Goal: Information Seeking & Learning: Learn about a topic

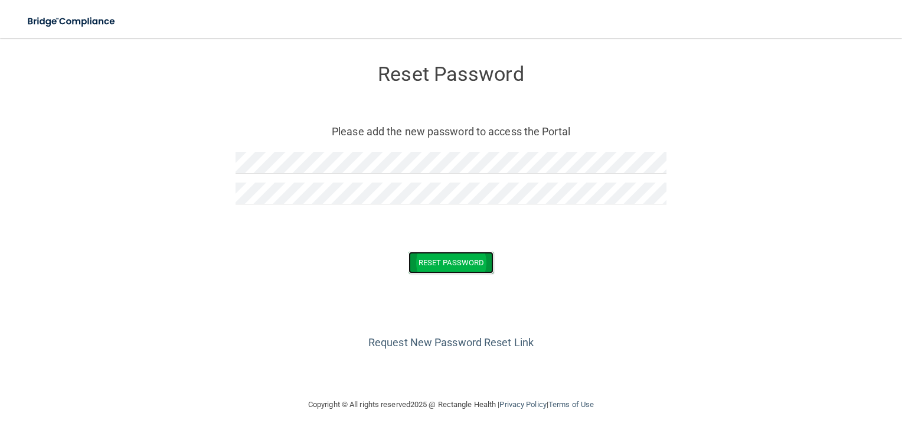
click at [430, 259] on button "Reset Password" at bounding box center [451, 263] width 85 height 22
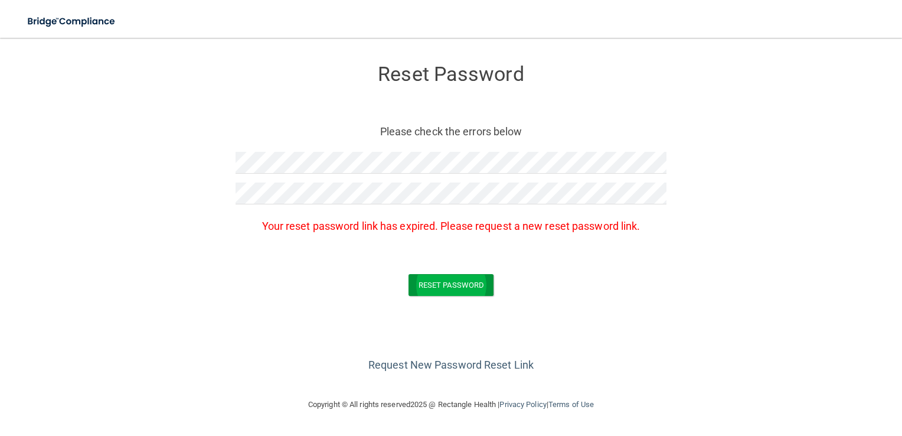
click at [430, 259] on form "Reset Password Please check the errors below Your reset password link has expir…" at bounding box center [451, 183] width 855 height 266
click at [439, 363] on link "Request New Password Reset Link" at bounding box center [451, 364] width 165 height 12
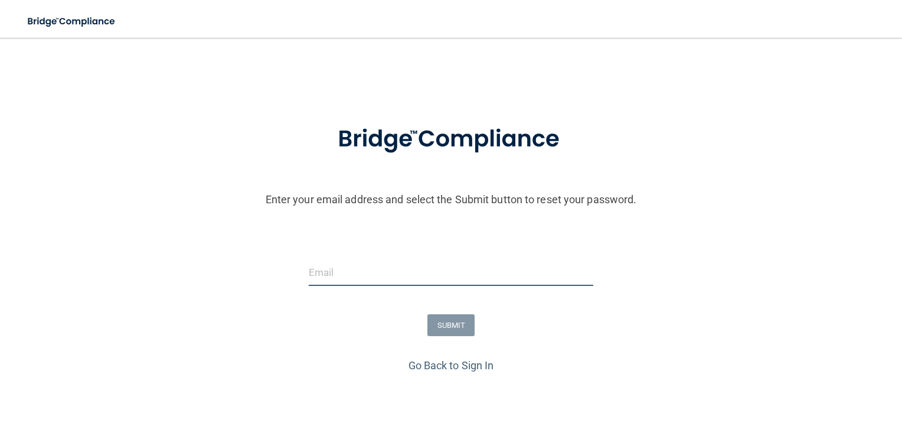
click at [322, 271] on input "email" at bounding box center [451, 272] width 285 height 27
type input "[EMAIL_ADDRESS][DOMAIN_NAME]"
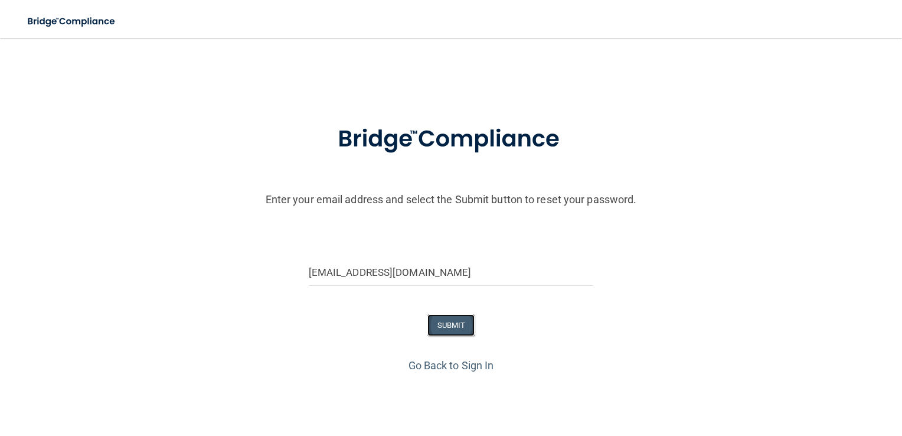
click at [438, 320] on button "SUBMIT" at bounding box center [452, 325] width 48 height 22
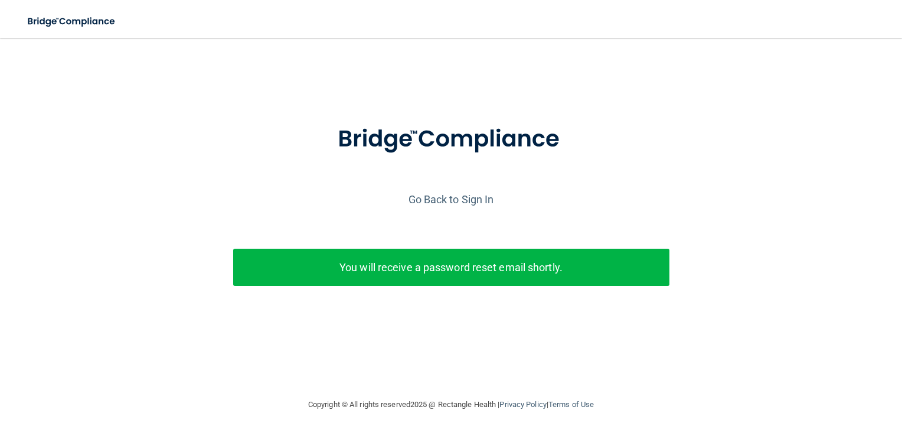
click at [438, 320] on div "Enter your email address and select the Submit button to reset your password. […" at bounding box center [451, 224] width 891 height 230
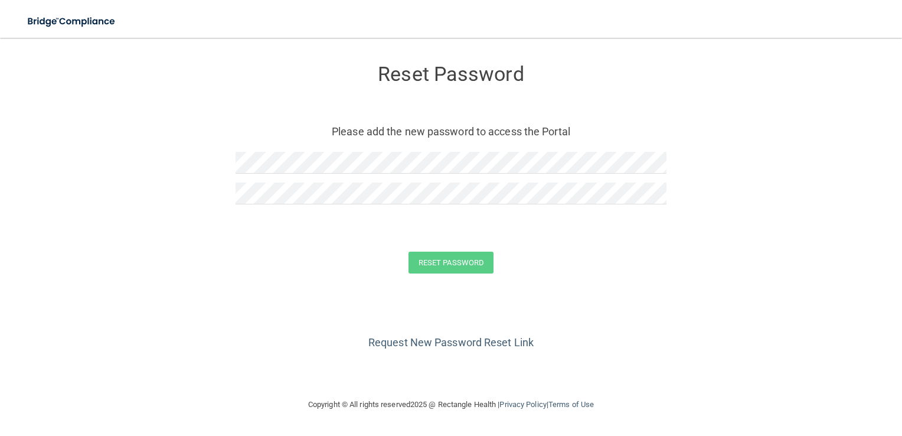
click at [234, 223] on form "Reset Password Please add the new password to access the Portal Reset Password …" at bounding box center [451, 171] width 855 height 243
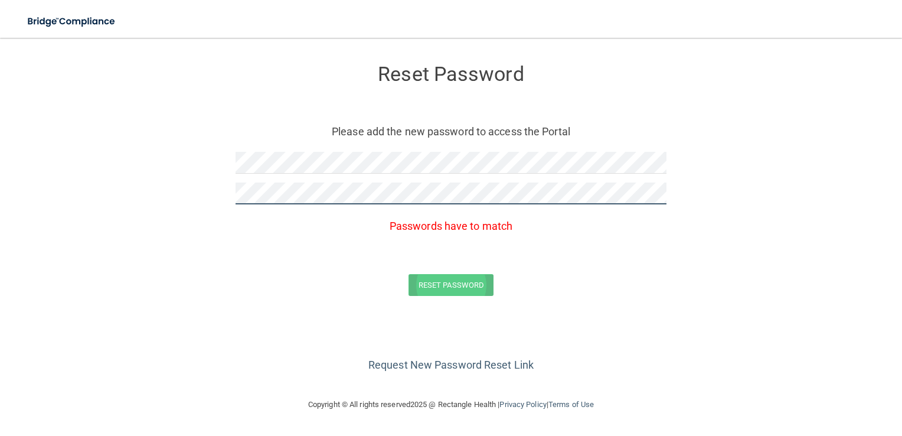
click at [431, 289] on form "Reset Password Please add the new password to access the Portal Passwords have …" at bounding box center [451, 183] width 855 height 266
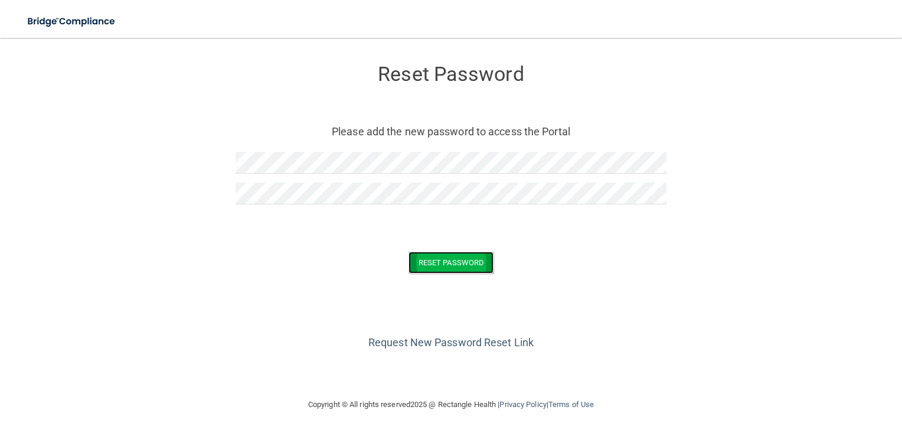
click at [436, 259] on button "Reset Password" at bounding box center [451, 263] width 85 height 22
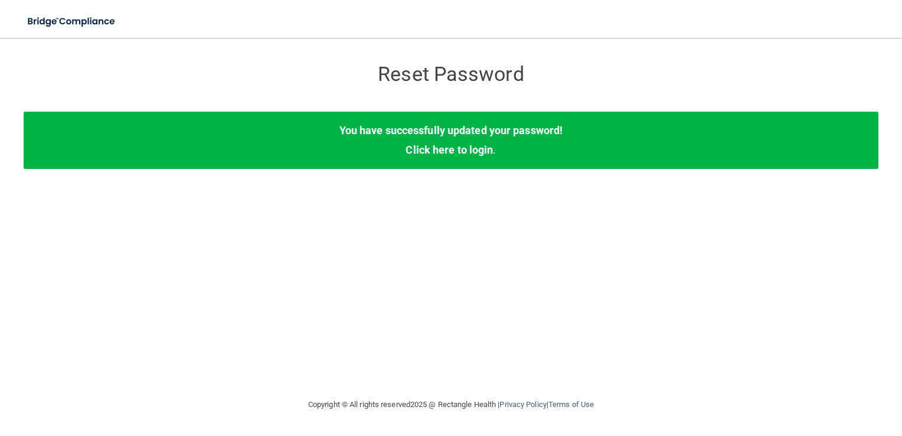
drag, startPoint x: 436, startPoint y: 259, endPoint x: 434, endPoint y: 181, distance: 78.0
click at [434, 181] on div "Reset Password Reset Password You have successfully updated your password! Clic…" at bounding box center [451, 218] width 855 height 336
drag, startPoint x: 434, startPoint y: 181, endPoint x: 431, endPoint y: 148, distance: 32.6
click at [431, 148] on link "Click here to login" at bounding box center [449, 150] width 87 height 12
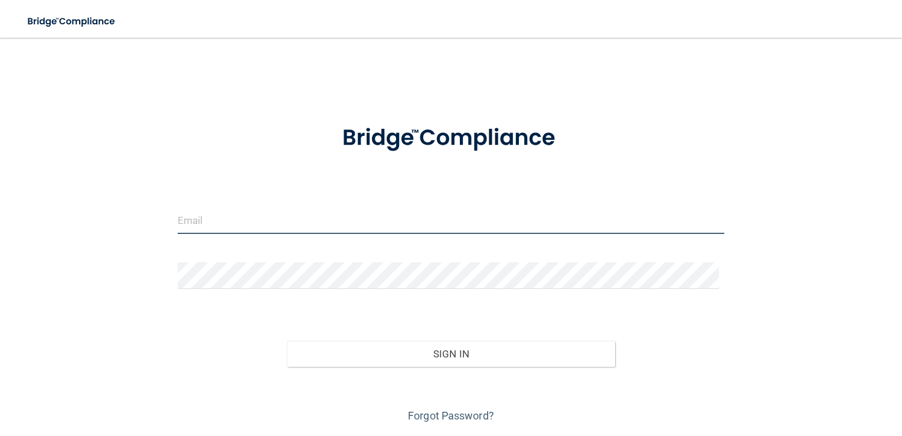
click at [272, 226] on input "email" at bounding box center [451, 220] width 547 height 27
type input "[EMAIL_ADDRESS][DOMAIN_NAME]"
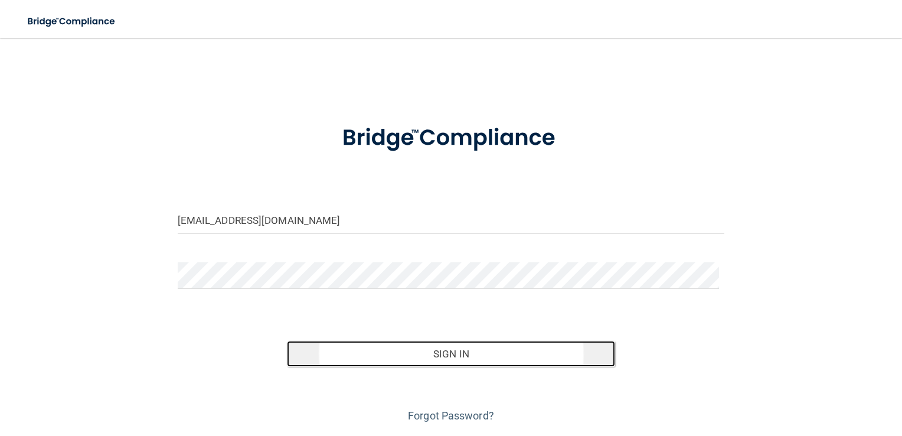
click at [433, 351] on button "Sign In" at bounding box center [451, 354] width 328 height 26
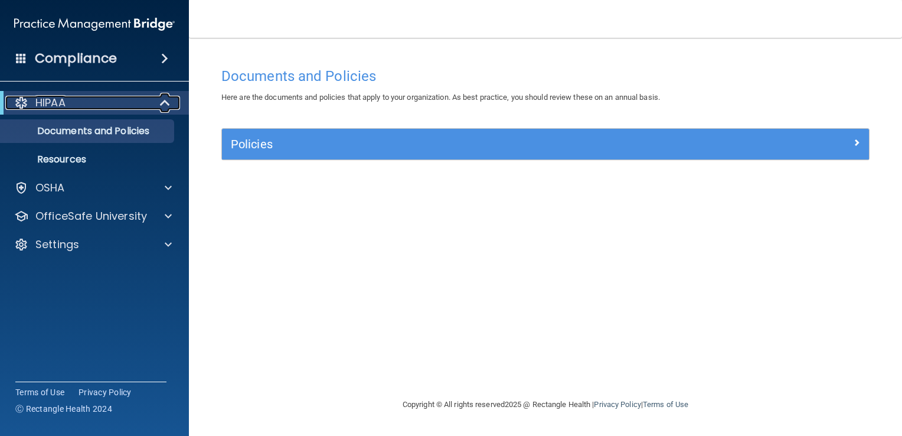
click at [93, 105] on div "HIPAA" at bounding box center [78, 103] width 146 height 14
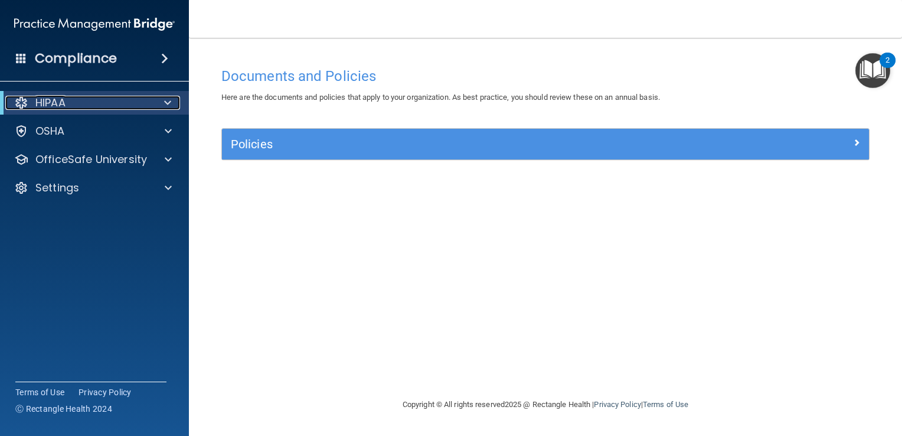
click at [57, 98] on p "HIPAA" at bounding box center [50, 103] width 30 height 14
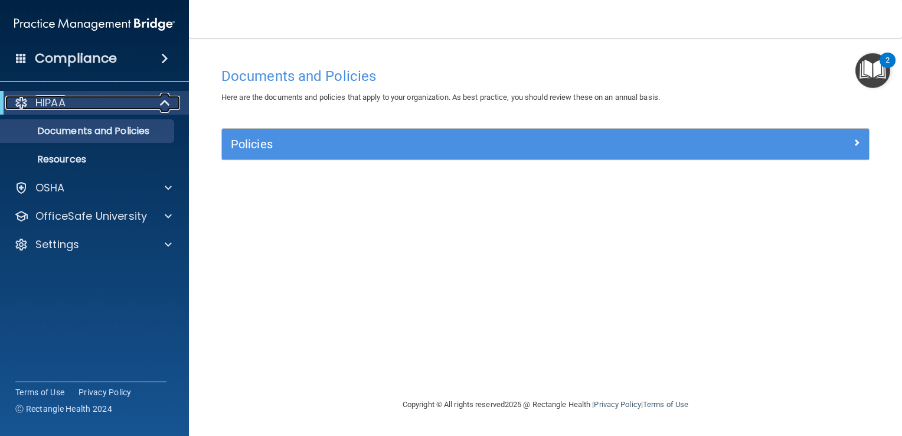
click at [20, 102] on div at bounding box center [21, 103] width 14 height 14
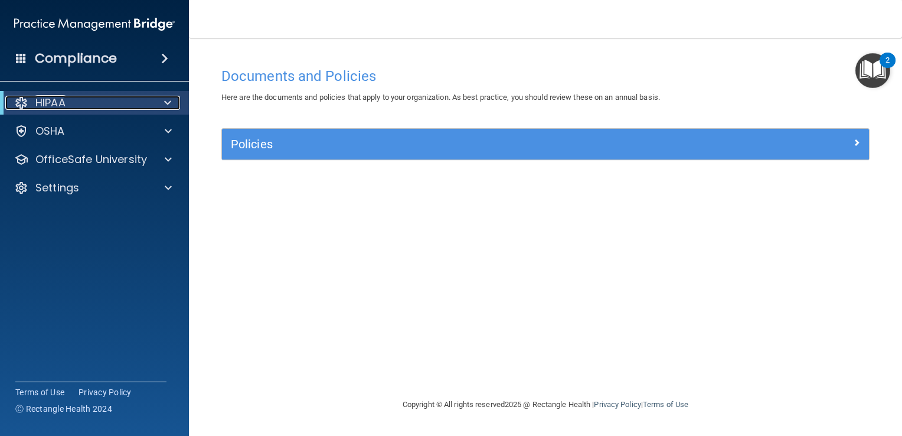
click at [20, 102] on div at bounding box center [21, 103] width 14 height 14
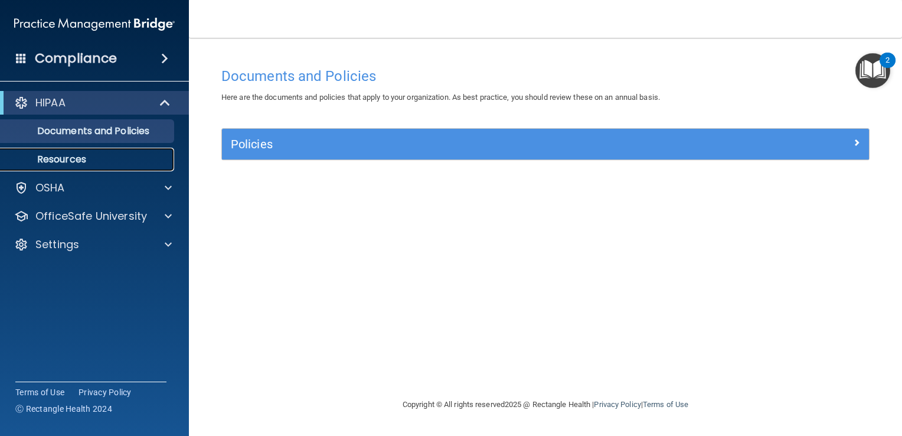
click at [60, 159] on p "Resources" at bounding box center [88, 160] width 161 height 12
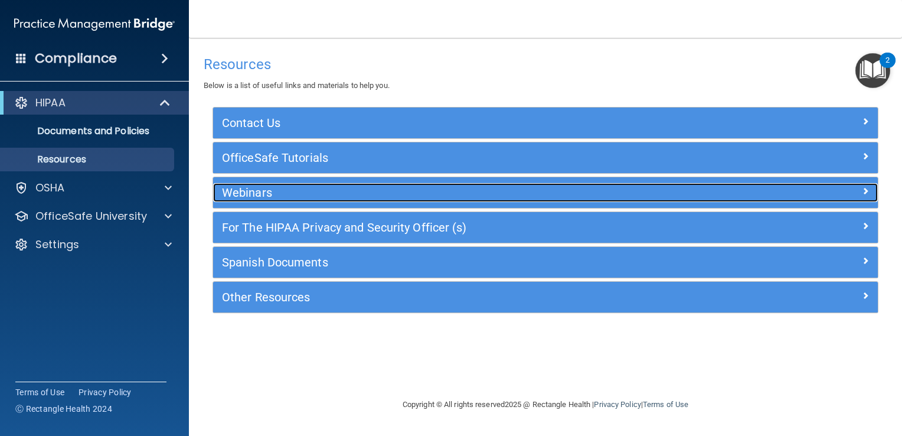
click at [243, 187] on h5 "Webinars" at bounding box center [462, 192] width 481 height 13
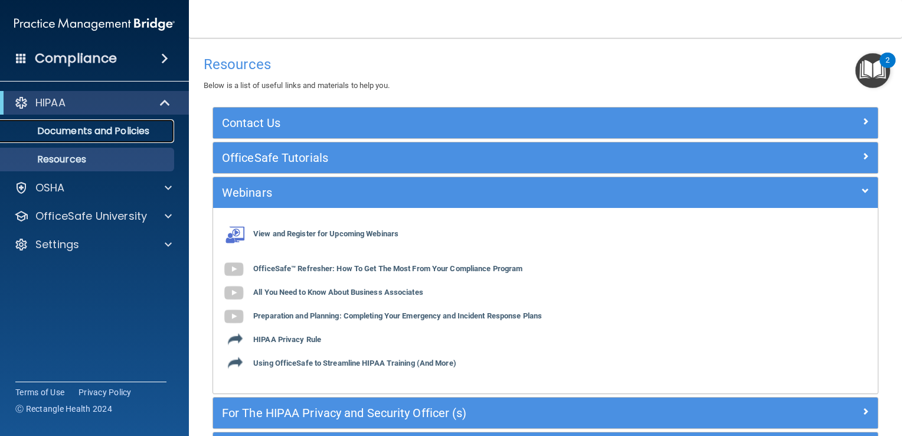
click at [120, 129] on p "Documents and Policies" at bounding box center [88, 131] width 161 height 12
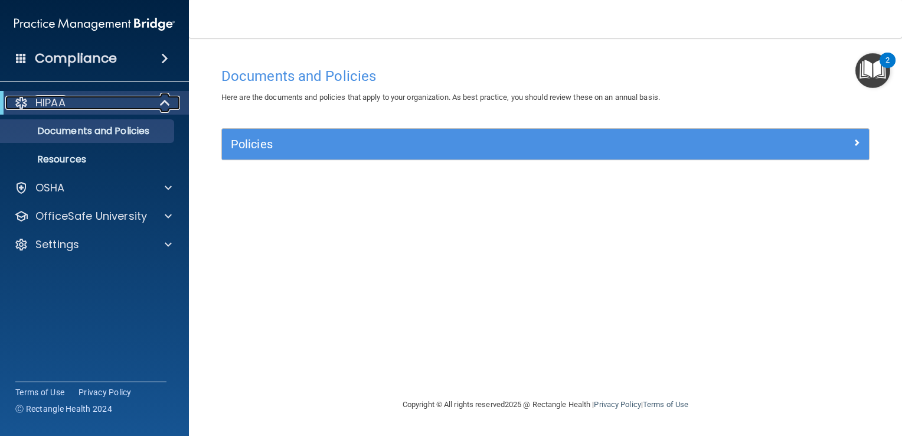
click at [53, 97] on p "HIPAA" at bounding box center [50, 103] width 30 height 14
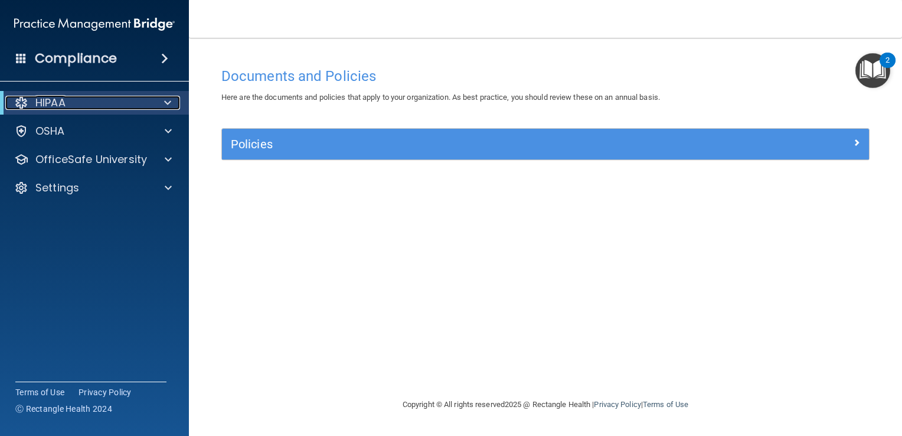
click at [165, 98] on span at bounding box center [167, 103] width 7 height 14
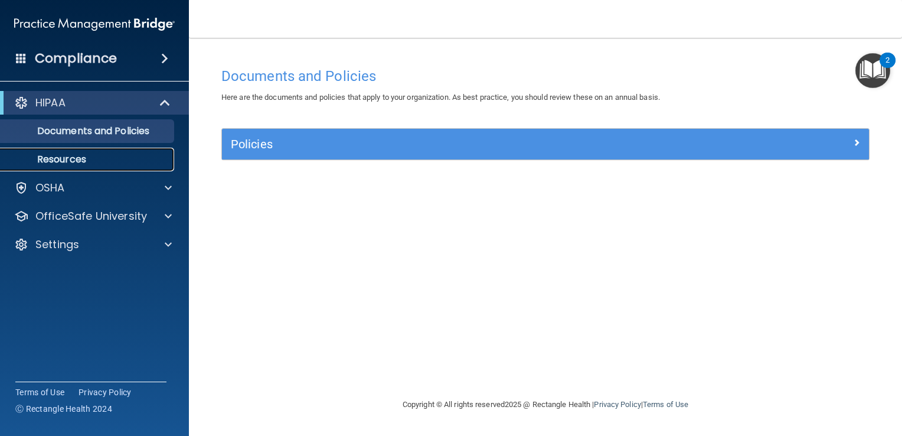
click at [90, 159] on p "Resources" at bounding box center [88, 160] width 161 height 12
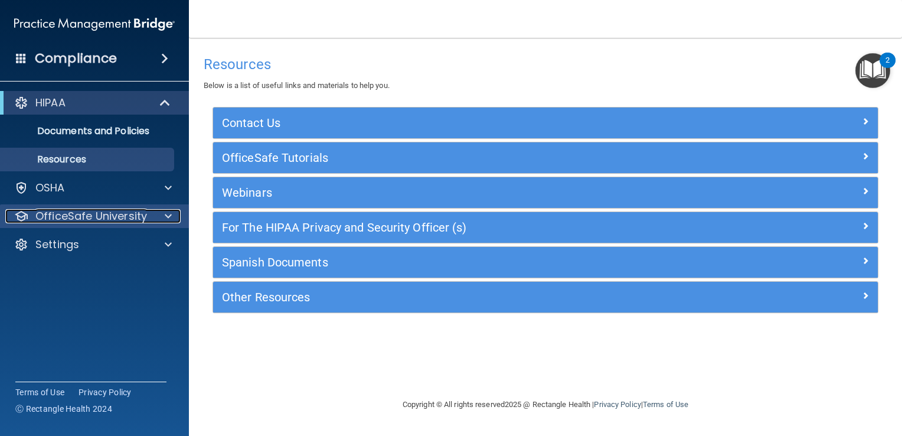
click at [79, 215] on p "OfficeSafe University" at bounding box center [91, 216] width 112 height 14
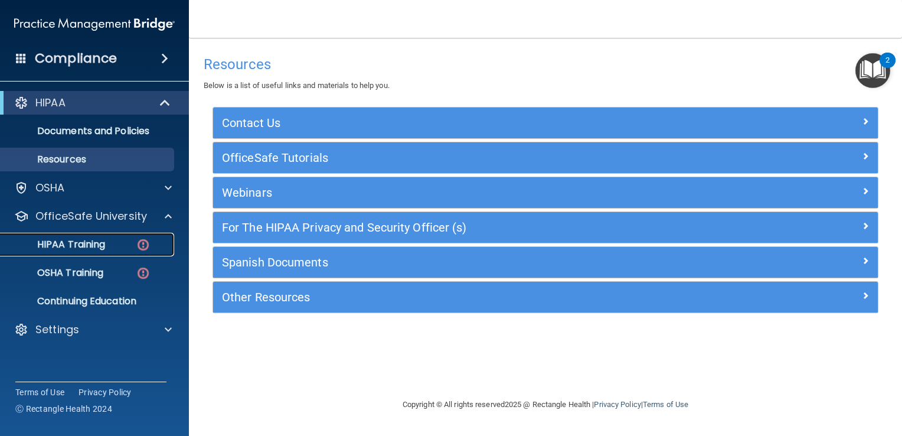
click at [74, 239] on p "HIPAA Training" at bounding box center [56, 245] width 97 height 12
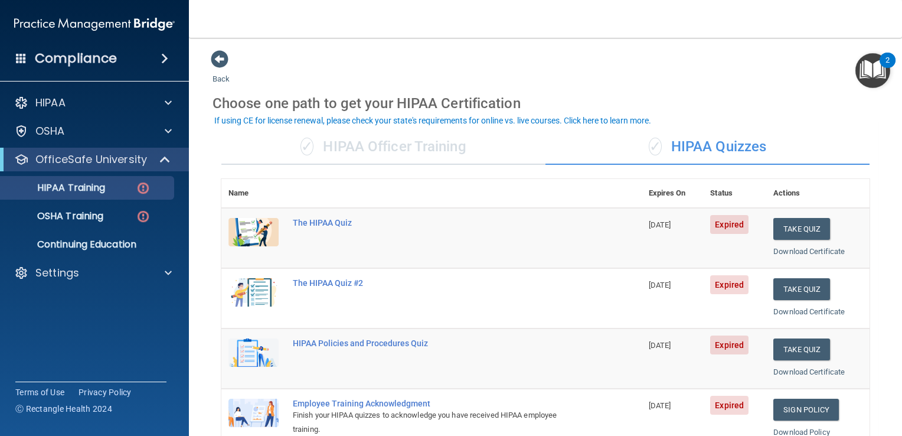
click at [283, 190] on th "Name" at bounding box center [253, 193] width 64 height 29
click at [270, 191] on th "Name" at bounding box center [253, 193] width 64 height 29
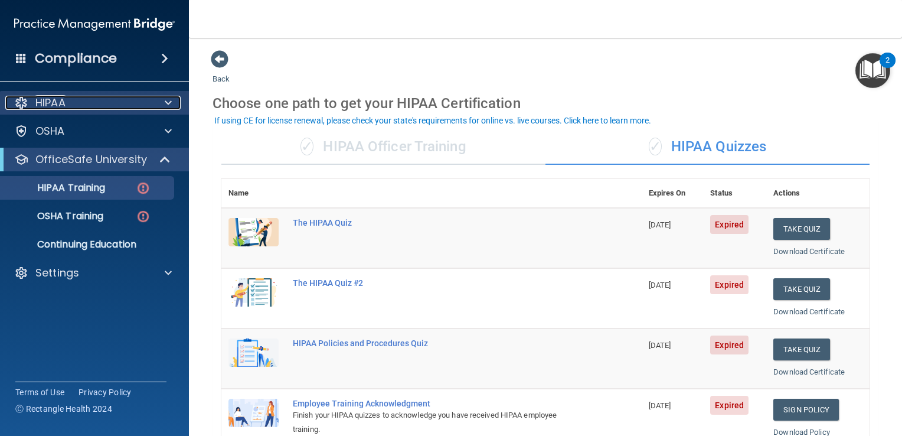
click at [55, 100] on p "HIPAA" at bounding box center [50, 103] width 30 height 14
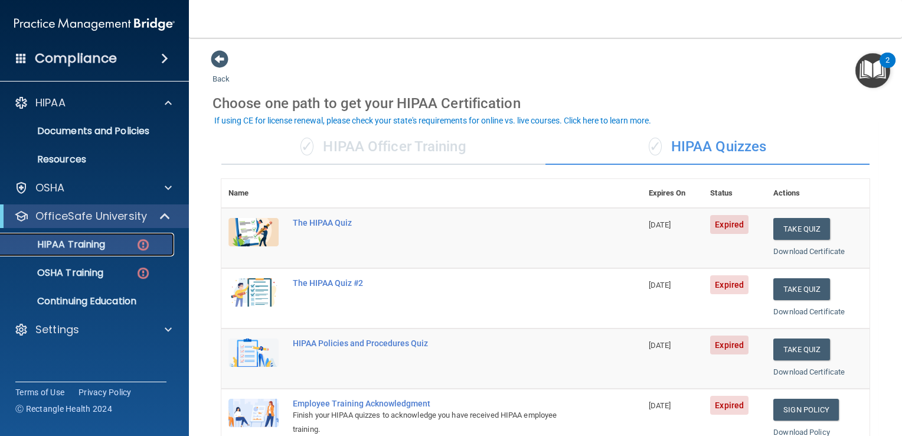
click at [53, 242] on p "HIPAA Training" at bounding box center [56, 245] width 97 height 12
click at [268, 193] on th "Name" at bounding box center [253, 193] width 64 height 29
click at [259, 230] on img at bounding box center [254, 232] width 50 height 28
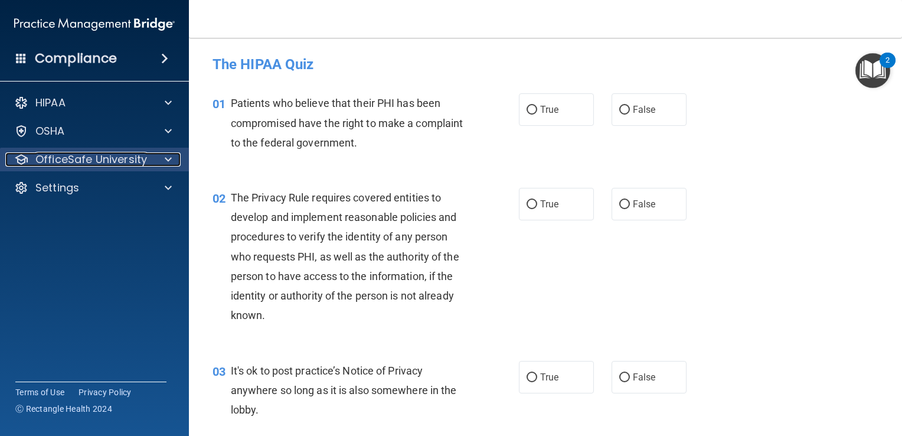
click at [134, 161] on p "OfficeSafe University" at bounding box center [91, 159] width 112 height 14
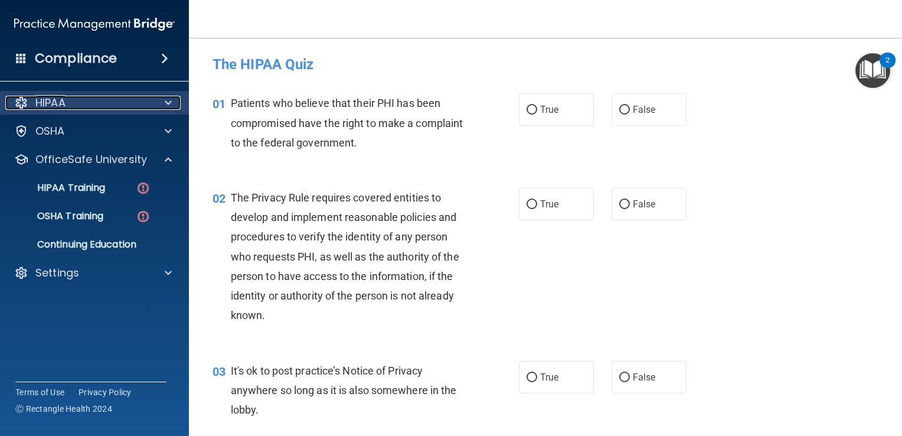
click at [54, 105] on p "HIPAA" at bounding box center [50, 103] width 30 height 14
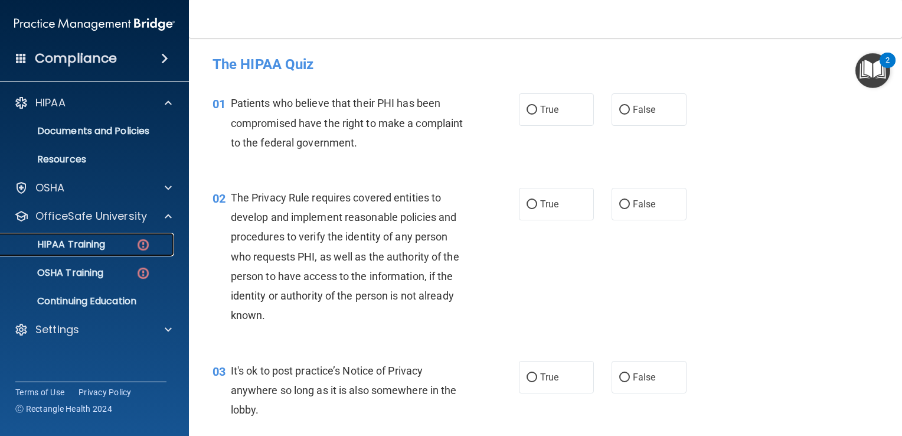
click at [70, 247] on p "HIPAA Training" at bounding box center [56, 245] width 97 height 12
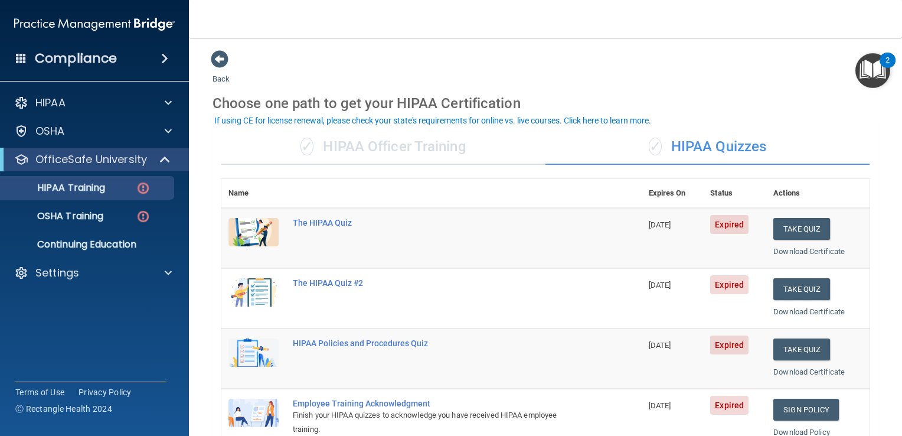
click at [872, 61] on img "Open Resource Center, 2 new notifications" at bounding box center [873, 70] width 35 height 35
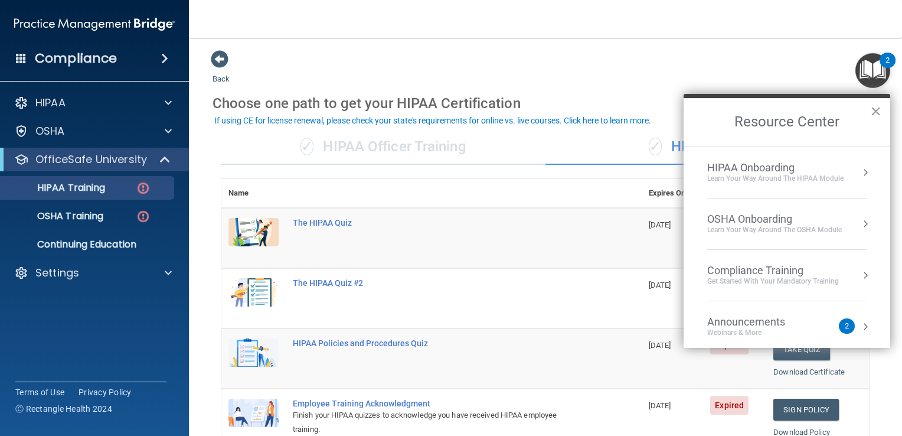
click at [763, 168] on div "HIPAA Onboarding" at bounding box center [776, 167] width 136 height 13
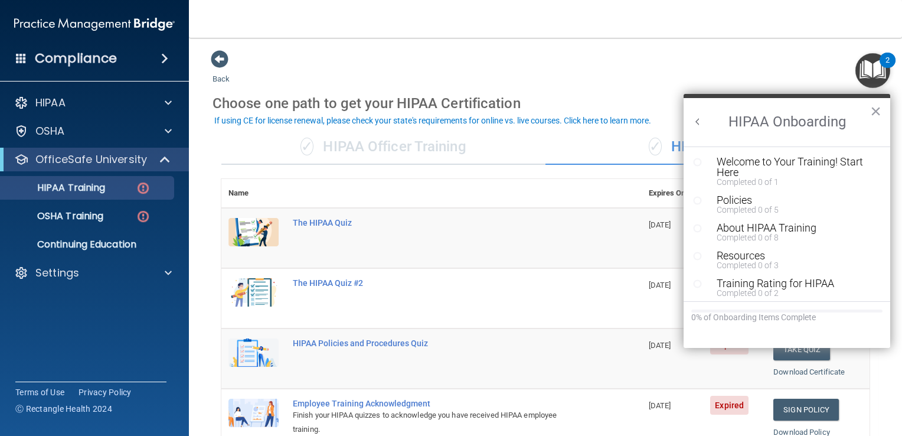
click at [763, 168] on div "Welcome to Your Training! Start Here" at bounding box center [791, 167] width 149 height 21
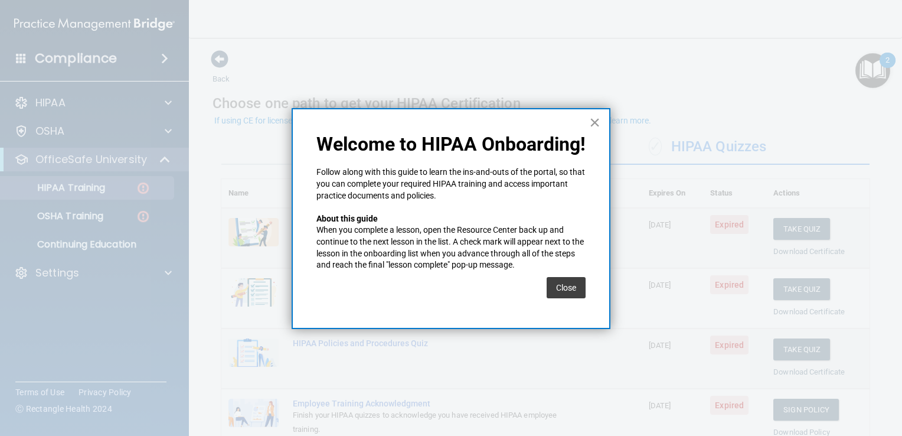
click at [592, 120] on button "×" at bounding box center [594, 122] width 11 height 19
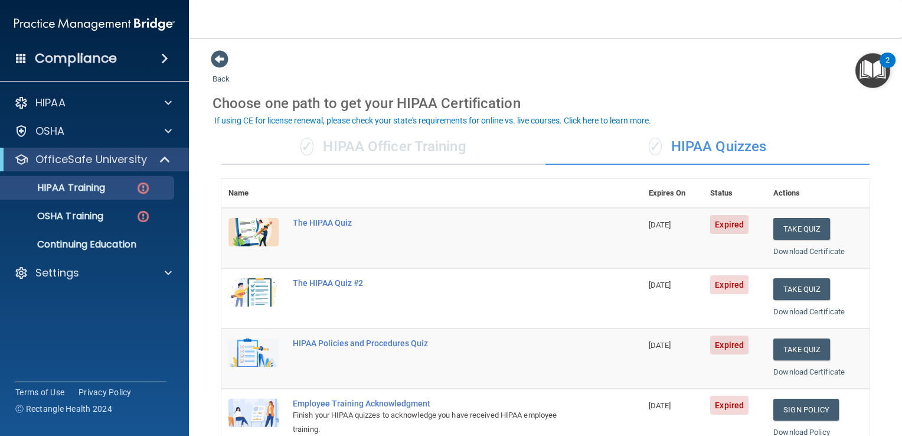
click at [871, 65] on img "Open Resource Center, 2 new notifications" at bounding box center [873, 70] width 35 height 35
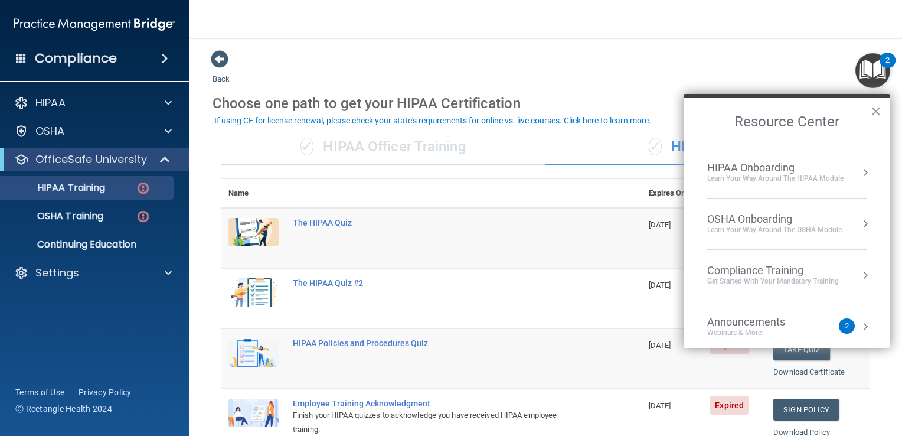
click at [758, 167] on div "HIPAA Onboarding" at bounding box center [776, 167] width 136 height 13
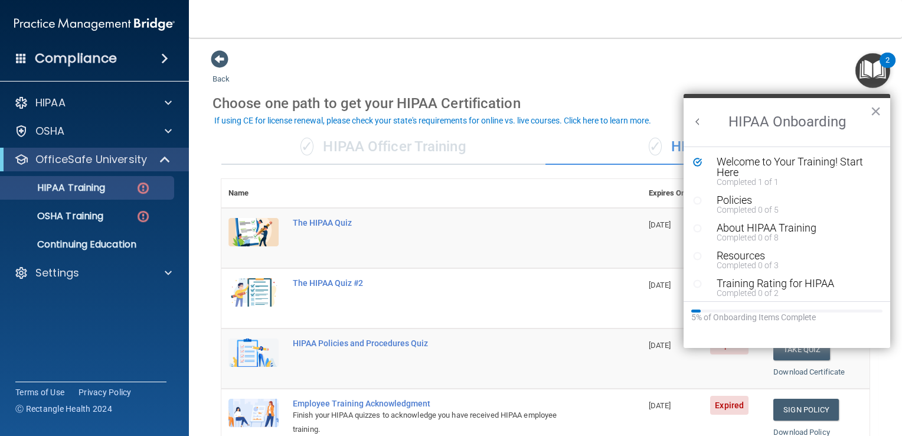
click at [758, 167] on div "Welcome to Your Training! Start Here" at bounding box center [791, 167] width 149 height 21
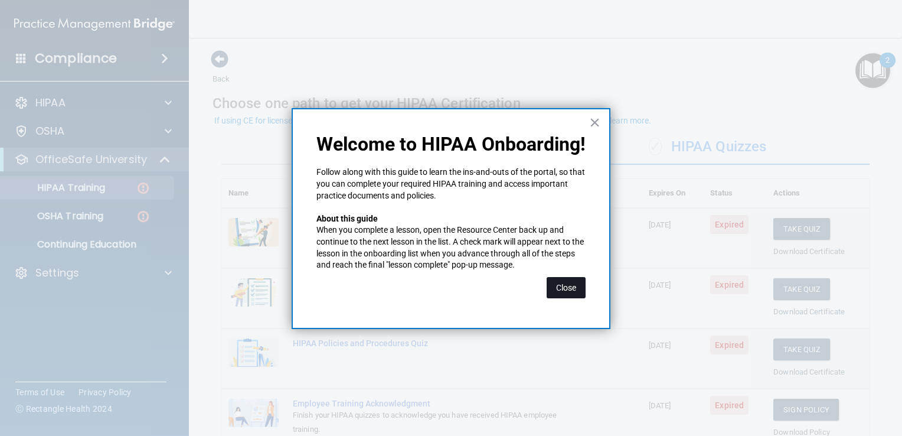
click at [572, 287] on button "Close" at bounding box center [566, 287] width 39 height 21
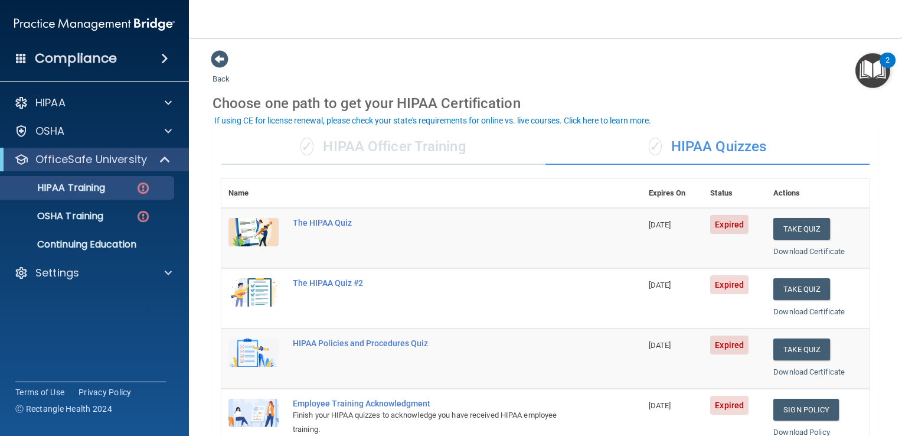
click at [873, 60] on img "Open Resource Center, 2 new notifications" at bounding box center [873, 70] width 35 height 35
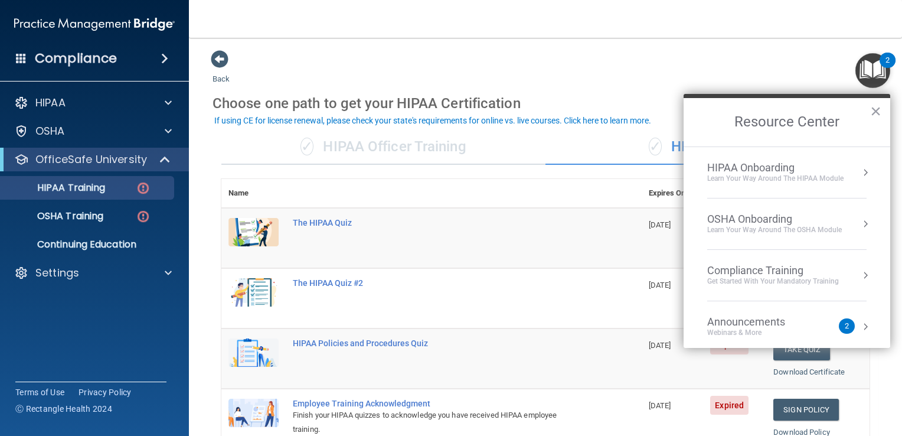
click at [765, 272] on div "Compliance Training" at bounding box center [774, 270] width 132 height 13
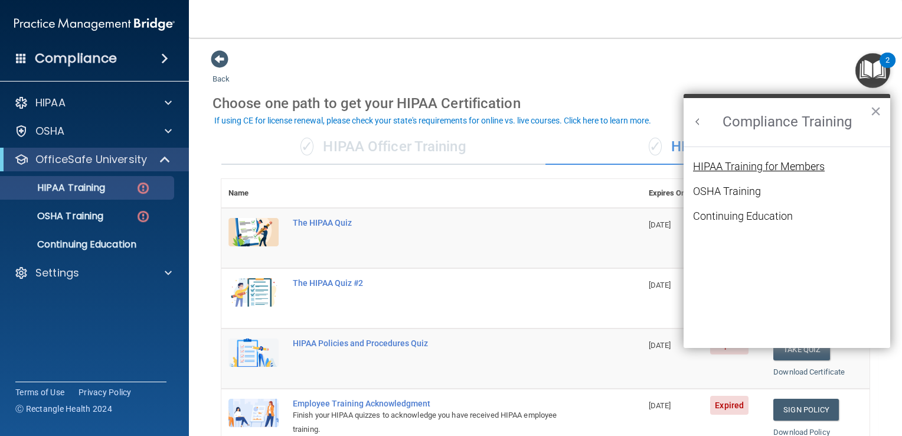
click at [756, 164] on div "HIPAA Training for Members" at bounding box center [759, 166] width 132 height 11
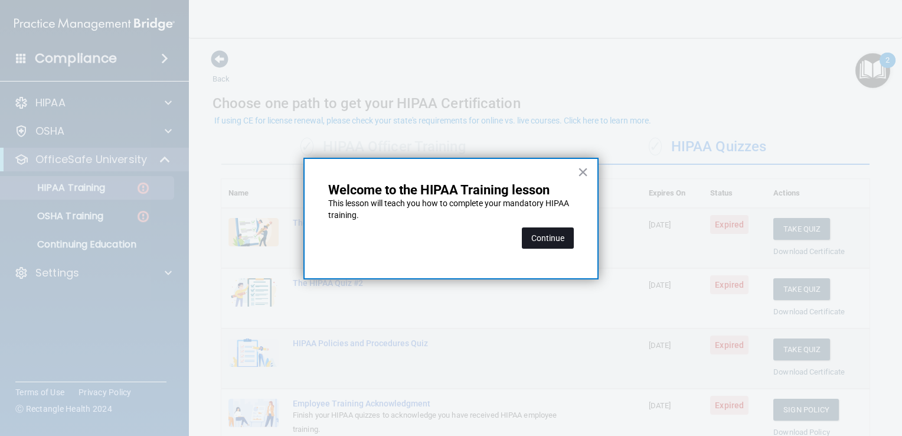
click at [555, 235] on button "Continue" at bounding box center [548, 237] width 52 height 21
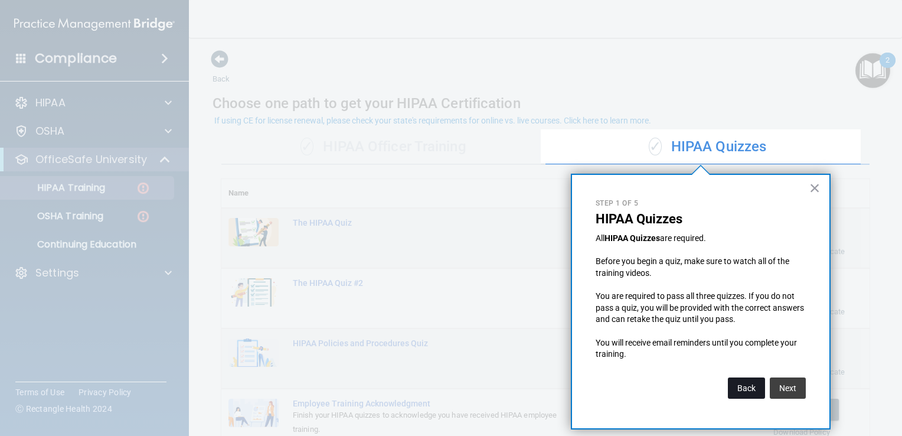
click at [745, 383] on button "Back" at bounding box center [746, 387] width 37 height 21
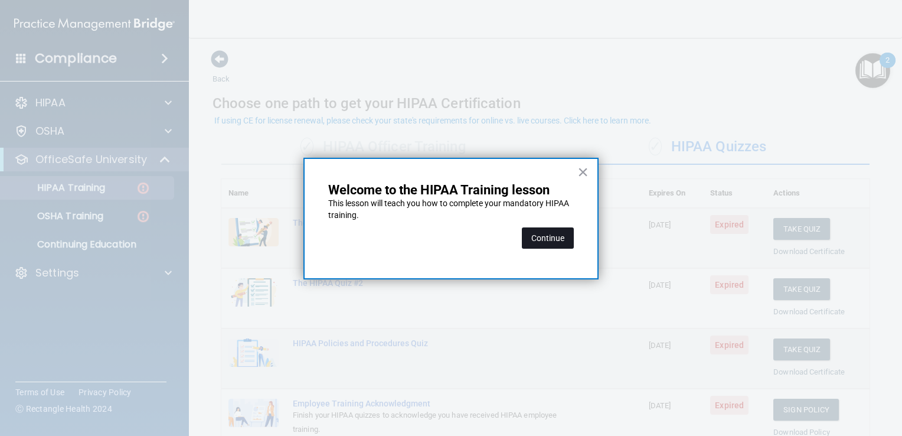
click at [547, 237] on button "Continue" at bounding box center [548, 237] width 52 height 21
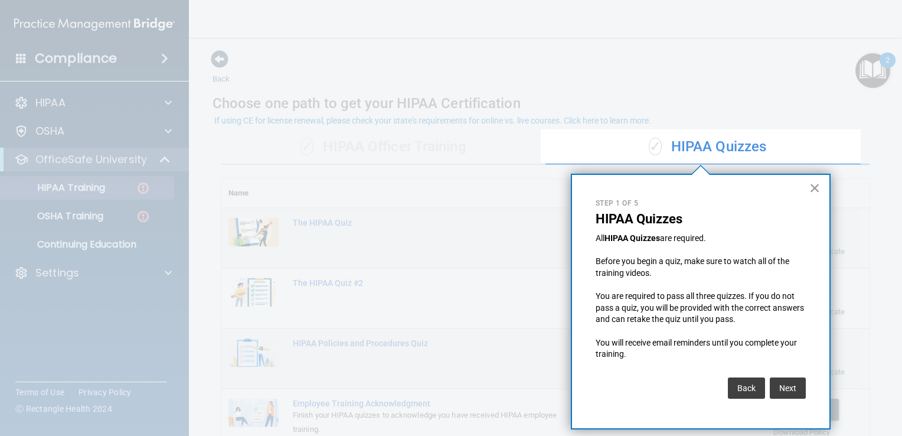
click at [812, 187] on button "×" at bounding box center [815, 187] width 11 height 19
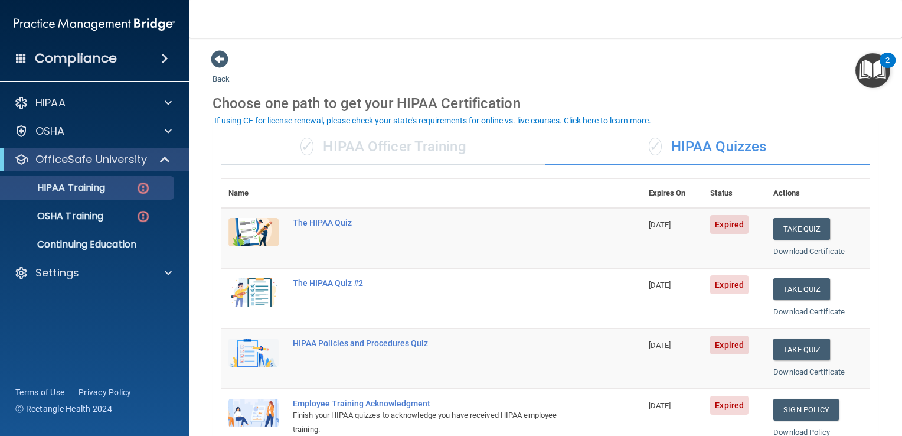
click at [864, 59] on img "Open Resource Center, 2 new notifications" at bounding box center [873, 70] width 35 height 35
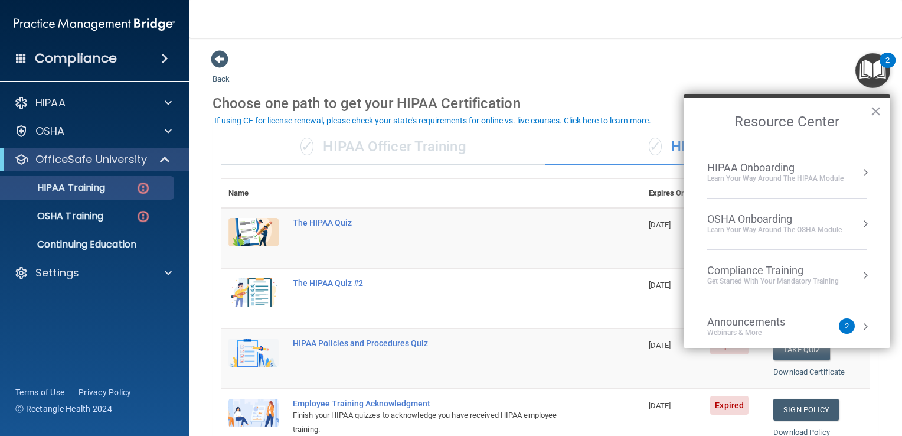
click at [772, 270] on div "Compliance Training" at bounding box center [774, 270] width 132 height 13
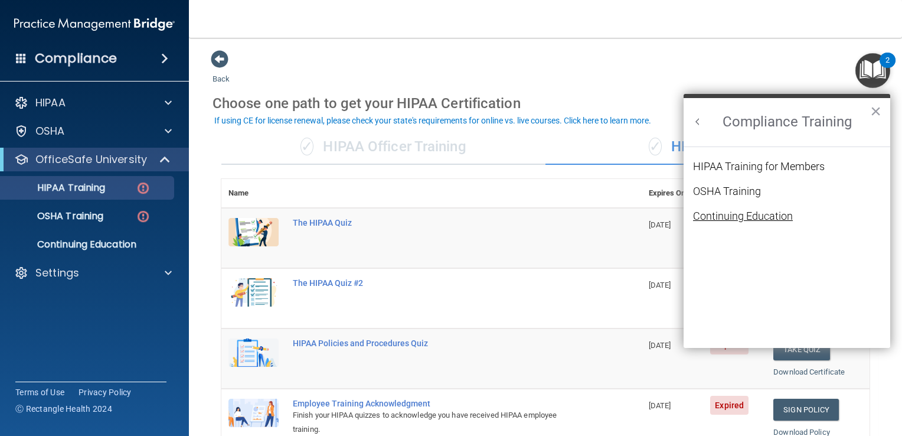
click at [727, 216] on div "Continuing Education" at bounding box center [743, 216] width 100 height 11
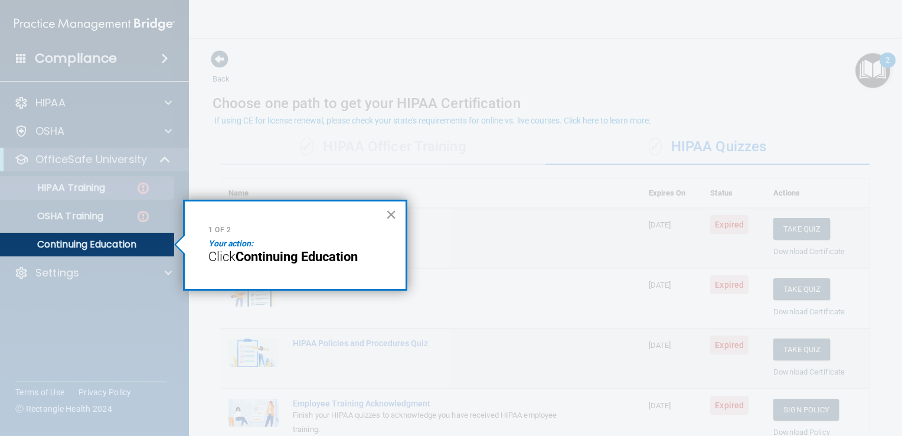
click at [387, 215] on button "×" at bounding box center [391, 214] width 11 height 19
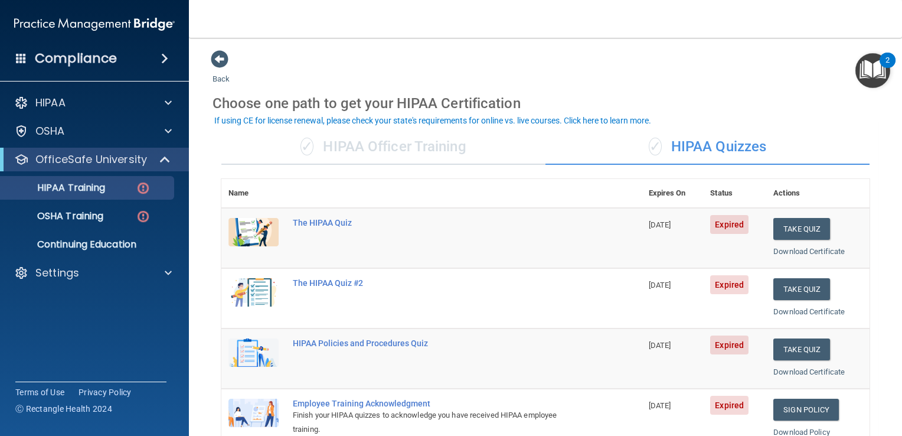
click at [872, 55] on img "Open Resource Center, 2 new notifications" at bounding box center [873, 70] width 35 height 35
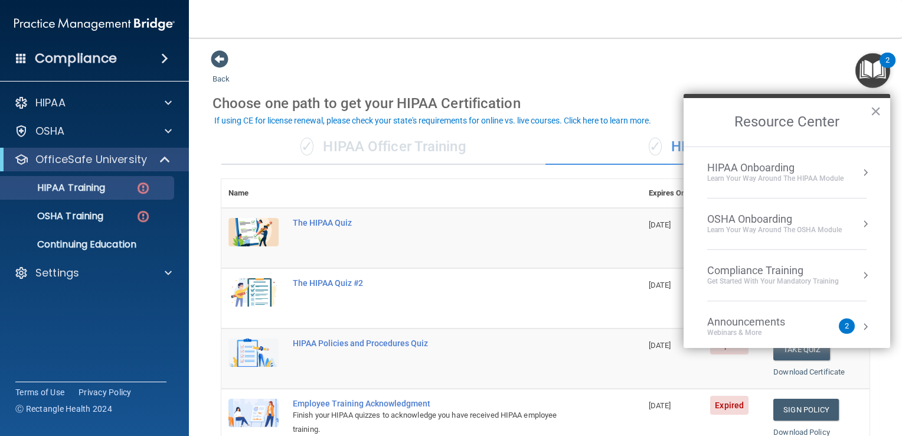
click at [777, 172] on div "HIPAA Onboarding" at bounding box center [776, 167] width 136 height 13
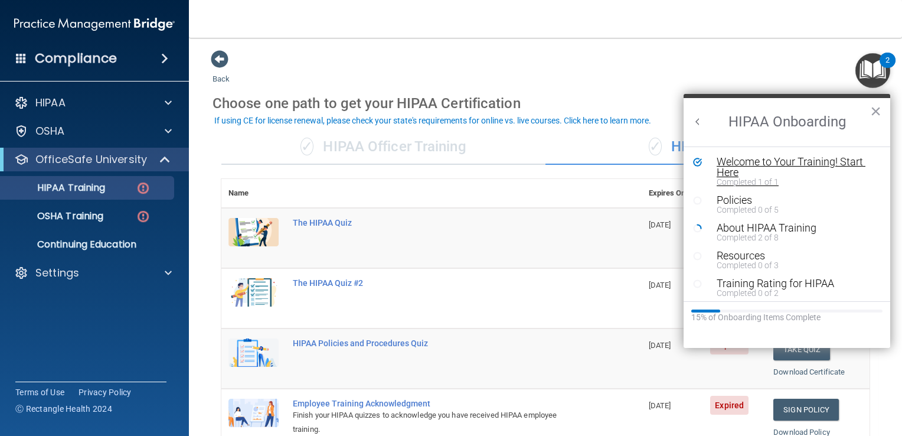
click at [758, 181] on div "Completed 1 of 1" at bounding box center [791, 182] width 149 height 8
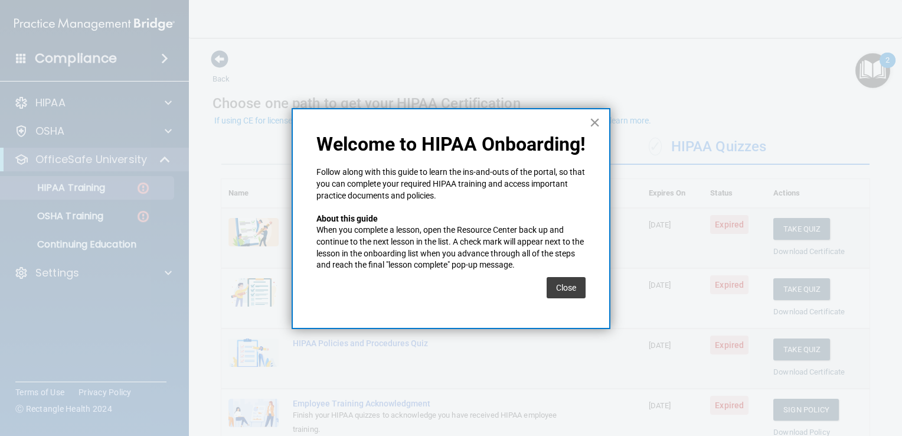
click at [592, 122] on button "×" at bounding box center [594, 122] width 11 height 19
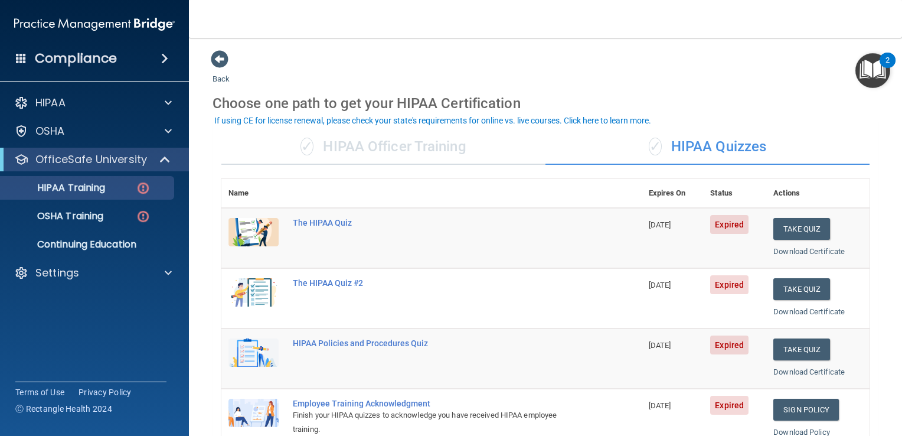
click at [592, 122] on div "If using CE for license renewal, please check your state's requirements for onl…" at bounding box center [432, 120] width 437 height 8
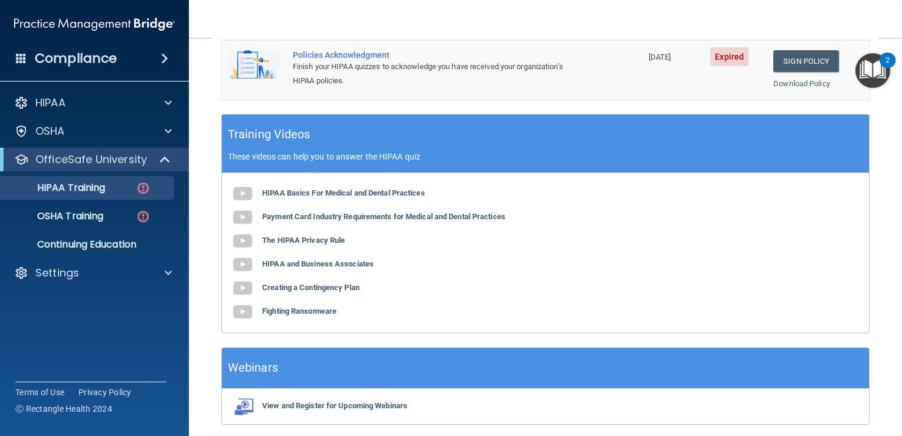
scroll to position [409, 0]
click at [321, 192] on b "HIPAA Basics For Medical and Dental Practices" at bounding box center [343, 192] width 163 height 9
click at [445, 214] on b "Payment Card Industry Requirements for Medical and Dental Practices" at bounding box center [383, 216] width 243 height 9
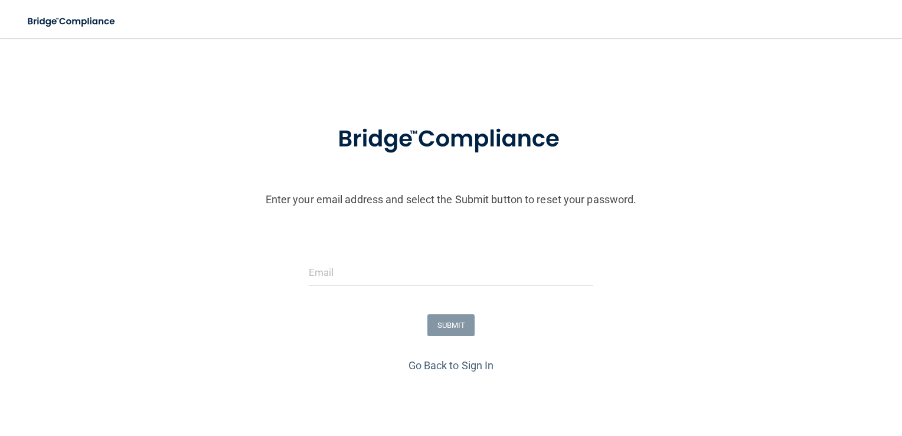
click at [429, 358] on div "Go Back to Sign In" at bounding box center [451, 365] width 908 height 19
click at [425, 365] on link "Go Back to Sign In" at bounding box center [452, 365] width 86 height 12
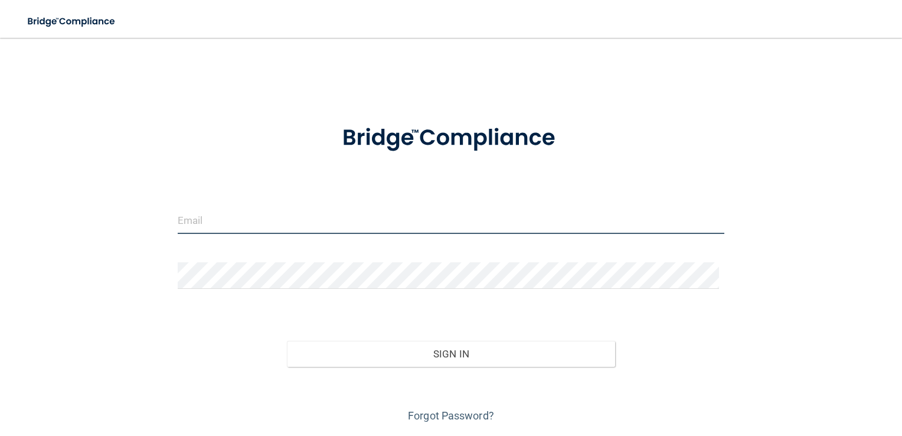
click at [251, 223] on input "email" at bounding box center [451, 220] width 547 height 27
type input "[EMAIL_ADDRESS][DOMAIN_NAME]"
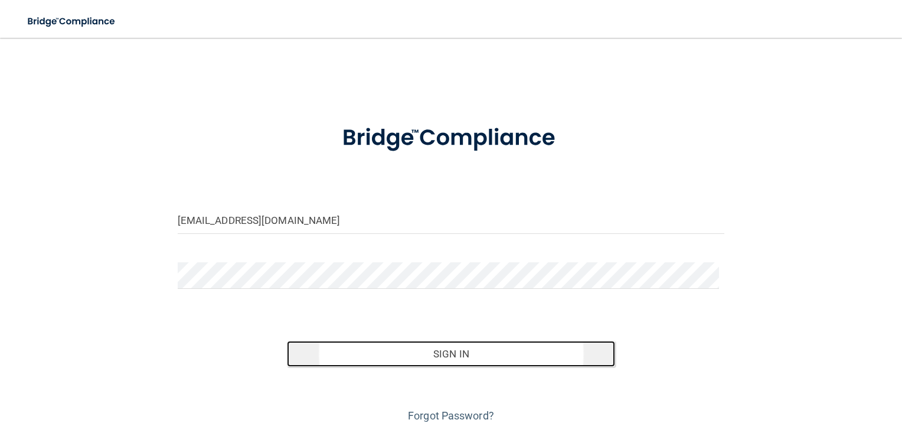
click at [428, 348] on button "Sign In" at bounding box center [451, 354] width 328 height 26
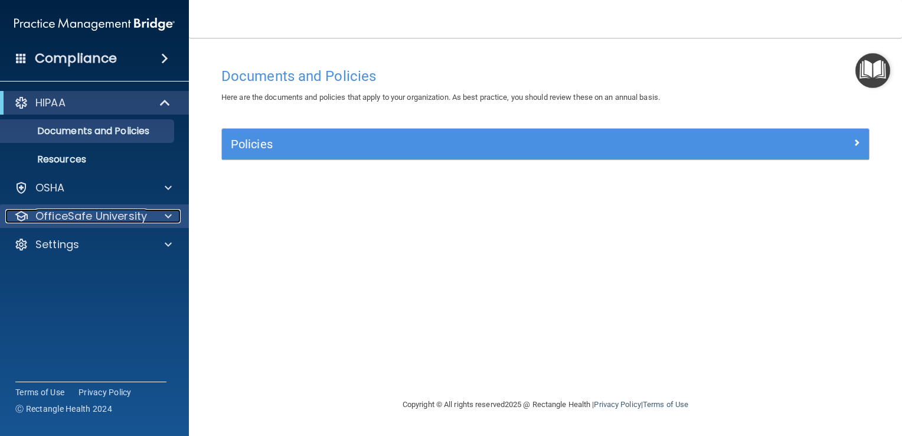
click at [127, 211] on p "OfficeSafe University" at bounding box center [91, 216] width 112 height 14
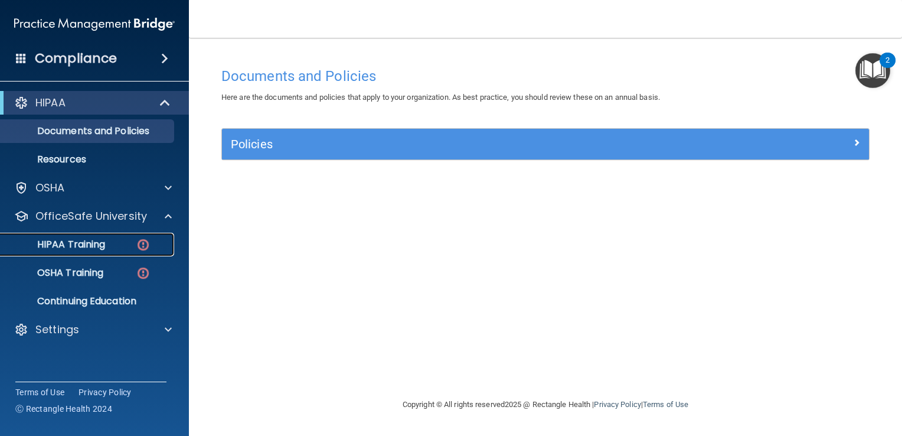
click at [94, 242] on p "HIPAA Training" at bounding box center [56, 245] width 97 height 12
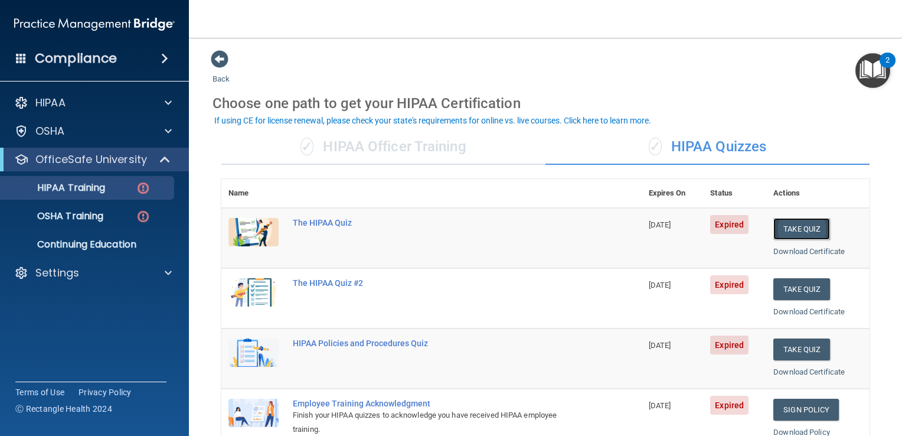
click at [787, 221] on button "Take Quiz" at bounding box center [802, 229] width 57 height 22
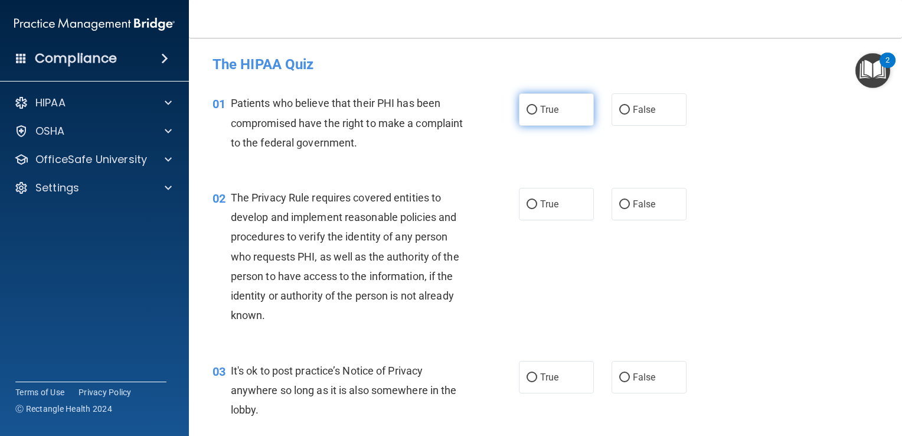
click at [527, 107] on input "True" at bounding box center [532, 110] width 11 height 9
radio input "true"
click at [536, 270] on div "02 The Privacy Rule requires covered entities to develop and implement reasonab…" at bounding box center [546, 259] width 684 height 173
click at [620, 201] on input "False" at bounding box center [625, 204] width 11 height 9
radio input "true"
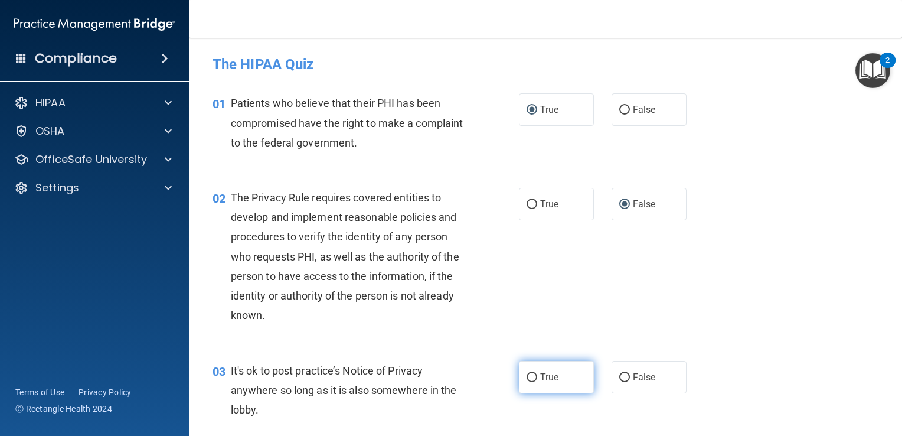
click at [527, 376] on input "True" at bounding box center [532, 377] width 11 height 9
radio input "true"
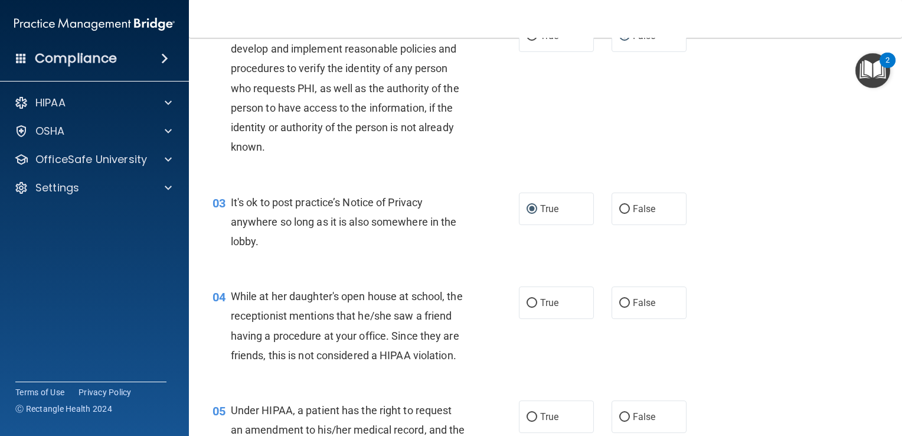
scroll to position [173, 0]
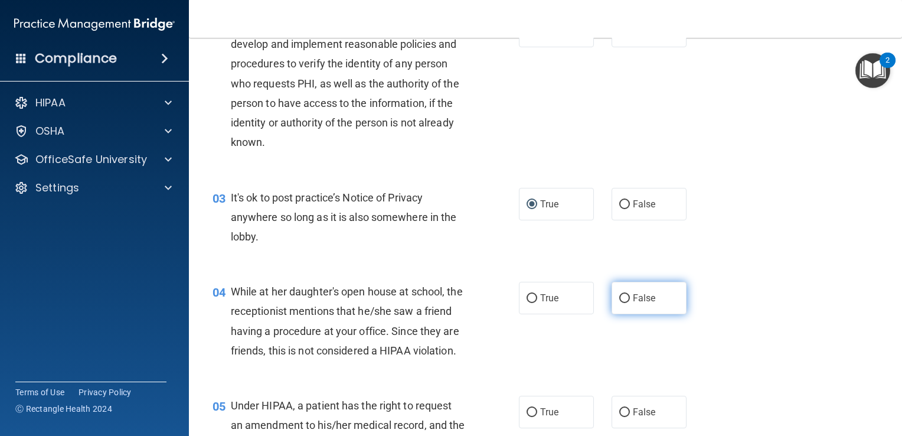
click at [620, 296] on input "False" at bounding box center [625, 298] width 11 height 9
radio input "true"
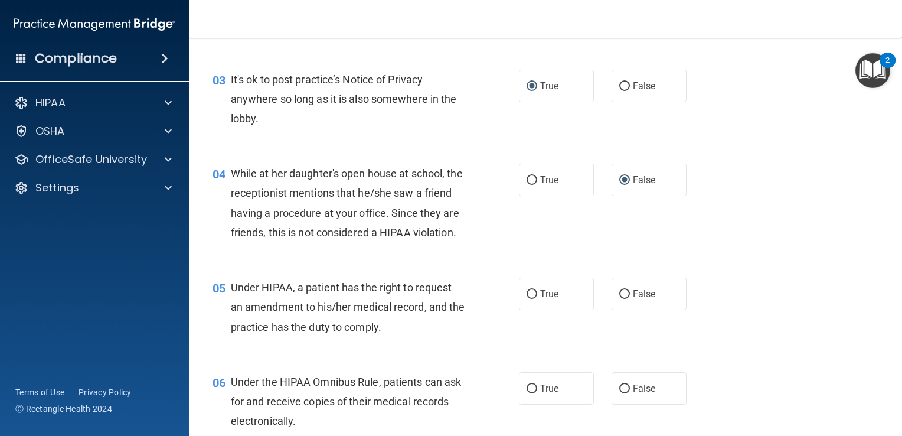
scroll to position [315, 0]
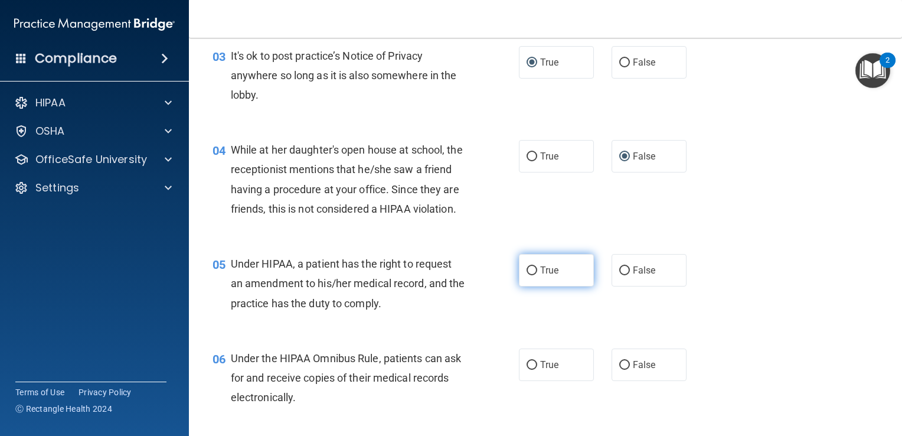
click at [527, 275] on input "True" at bounding box center [532, 270] width 11 height 9
radio input "true"
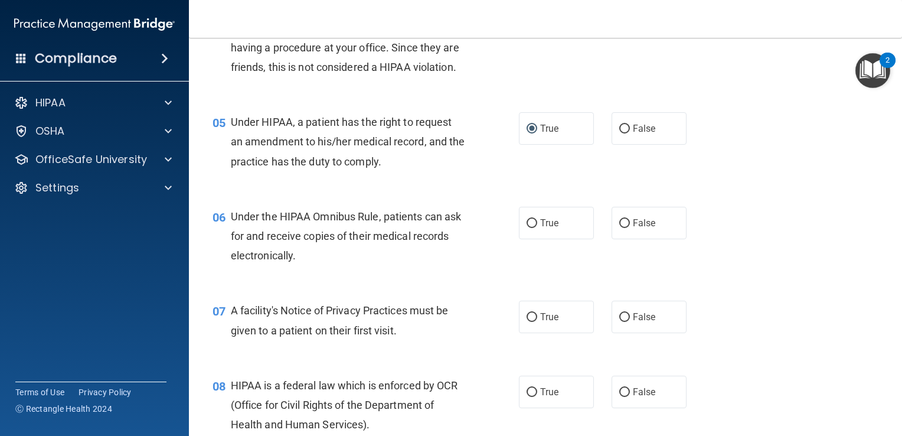
scroll to position [480, 0]
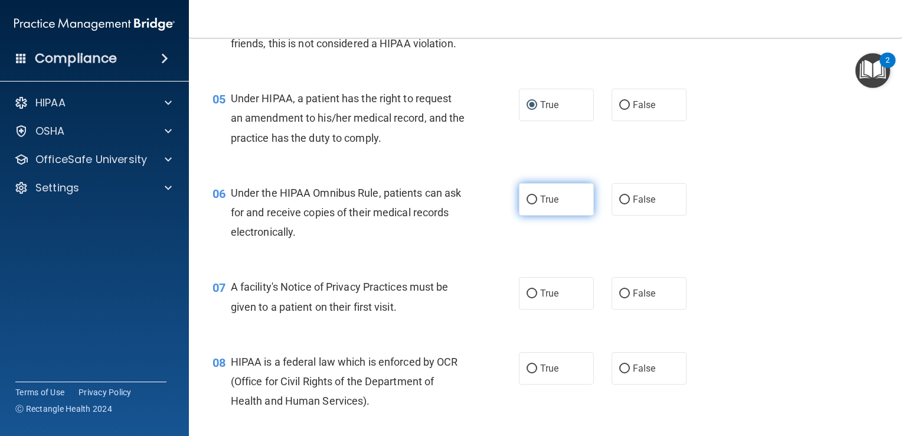
click at [528, 204] on input "True" at bounding box center [532, 199] width 11 height 9
radio input "true"
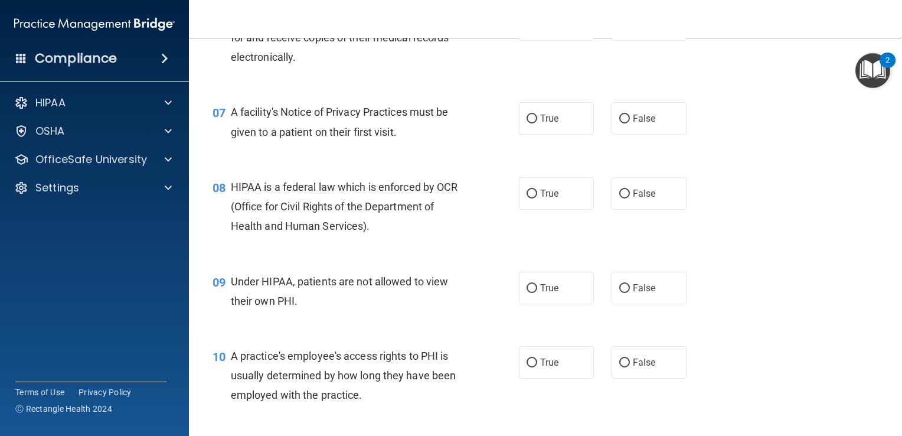
scroll to position [669, 0]
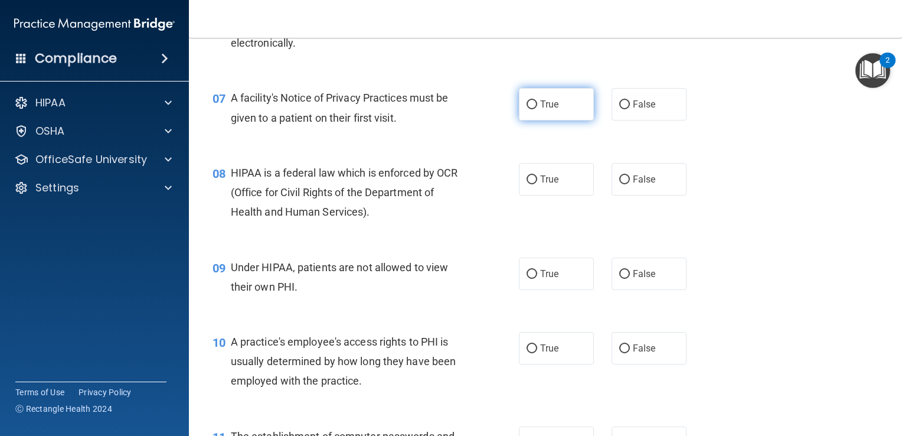
click at [527, 109] on input "True" at bounding box center [532, 104] width 11 height 9
radio input "true"
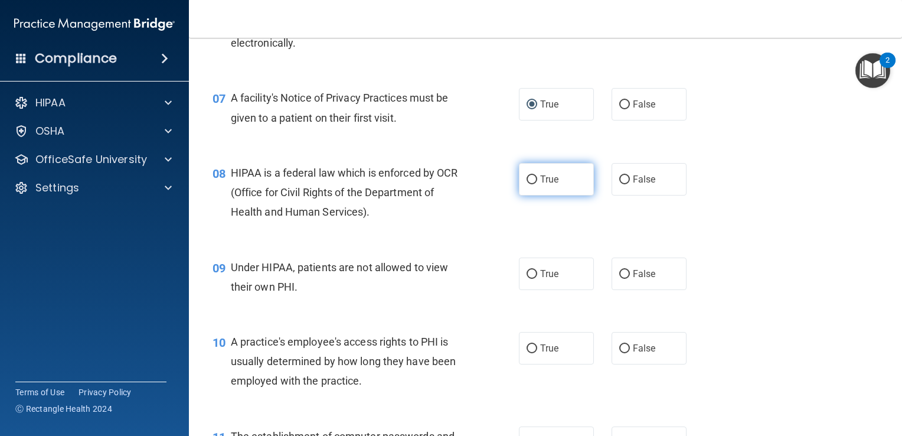
click at [529, 184] on input "True" at bounding box center [532, 179] width 11 height 9
radio input "true"
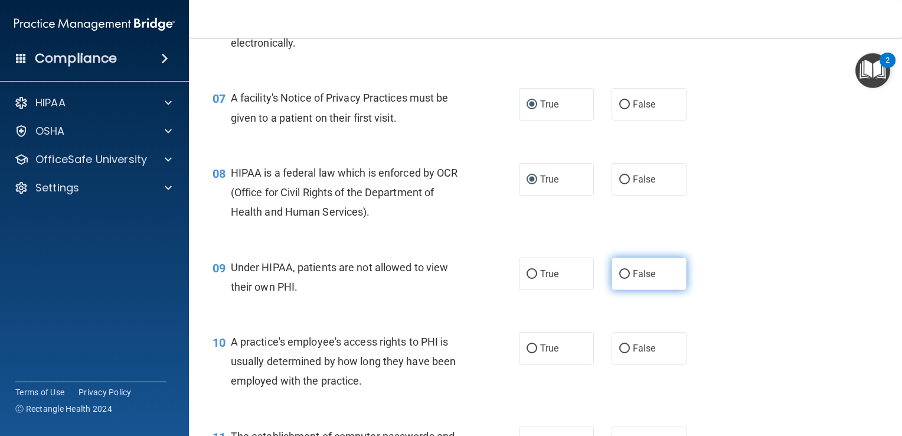
click at [620, 279] on input "False" at bounding box center [625, 274] width 11 height 9
radio input "true"
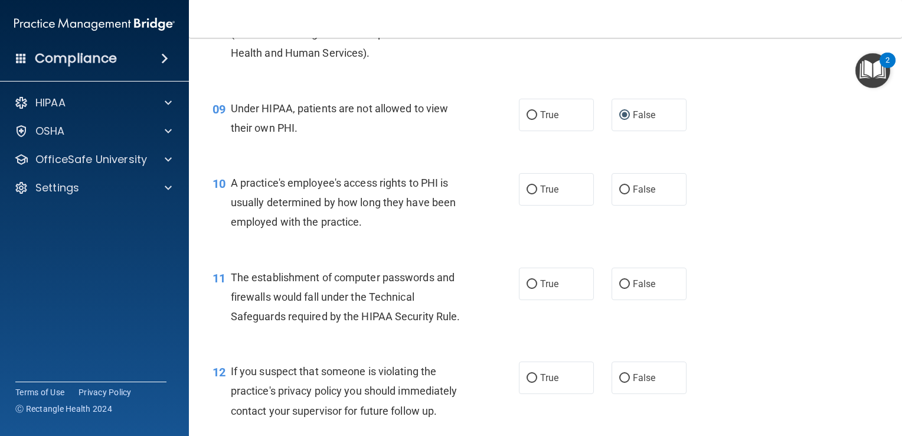
scroll to position [835, 0]
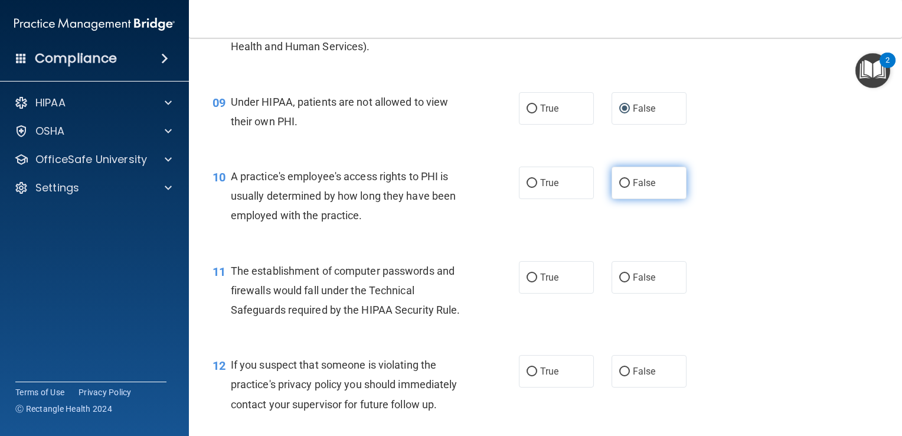
click at [620, 188] on input "False" at bounding box center [625, 183] width 11 height 9
radio input "true"
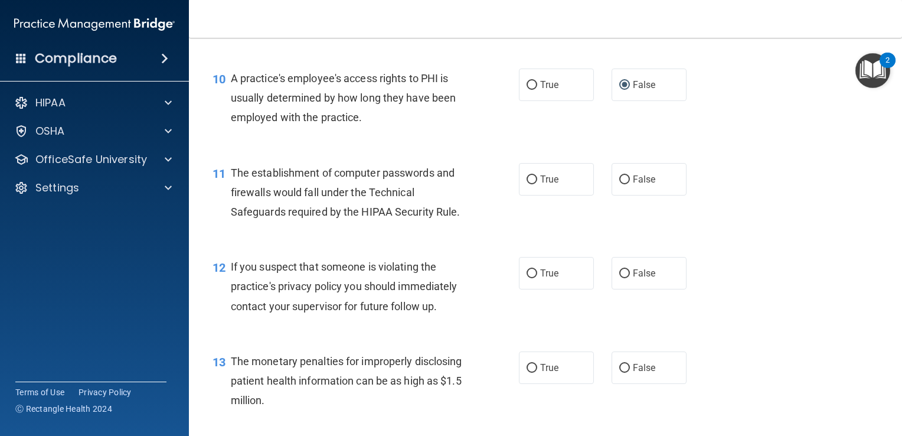
scroll to position [937, 0]
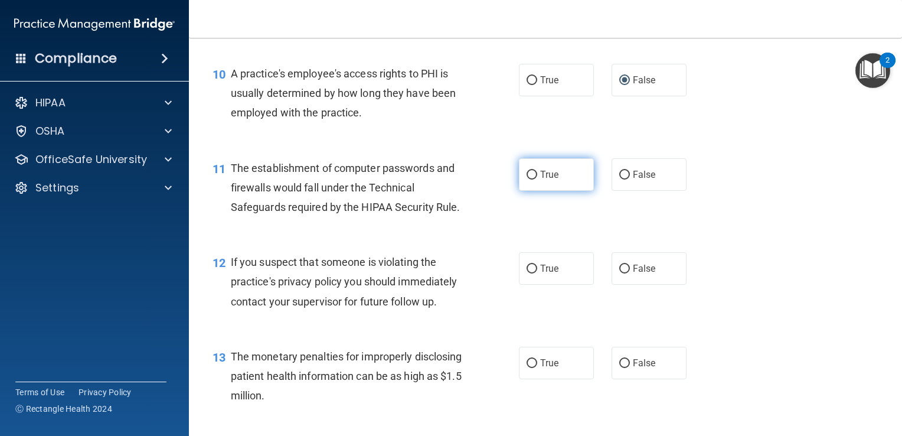
click at [527, 180] on input "True" at bounding box center [532, 175] width 11 height 9
radio input "true"
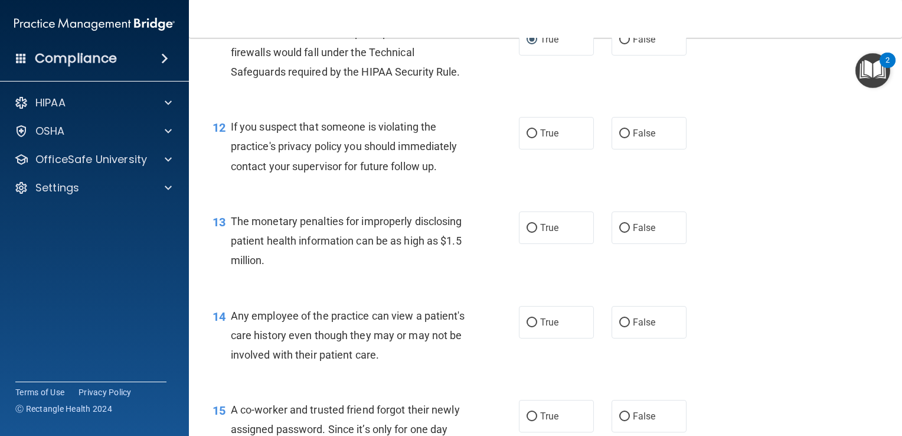
scroll to position [1079, 0]
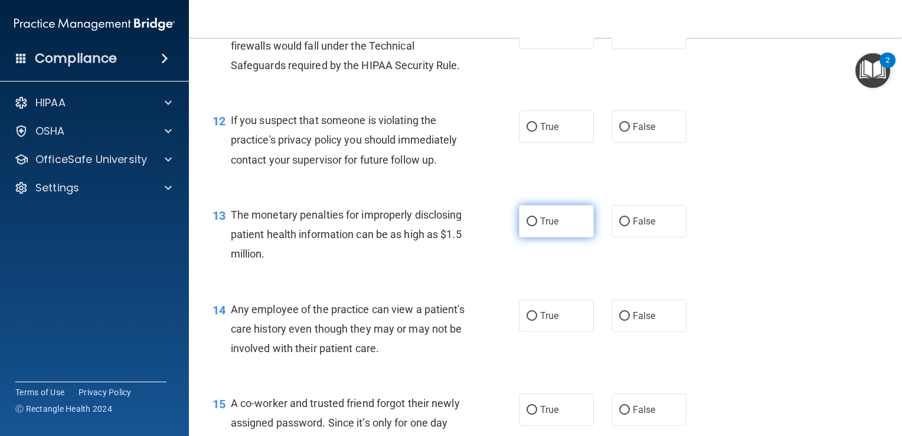
click at [527, 226] on input "True" at bounding box center [532, 221] width 11 height 9
radio input "true"
drag, startPoint x: 527, startPoint y: 241, endPoint x: 790, endPoint y: 204, distance: 265.4
click at [620, 132] on input "False" at bounding box center [625, 127] width 11 height 9
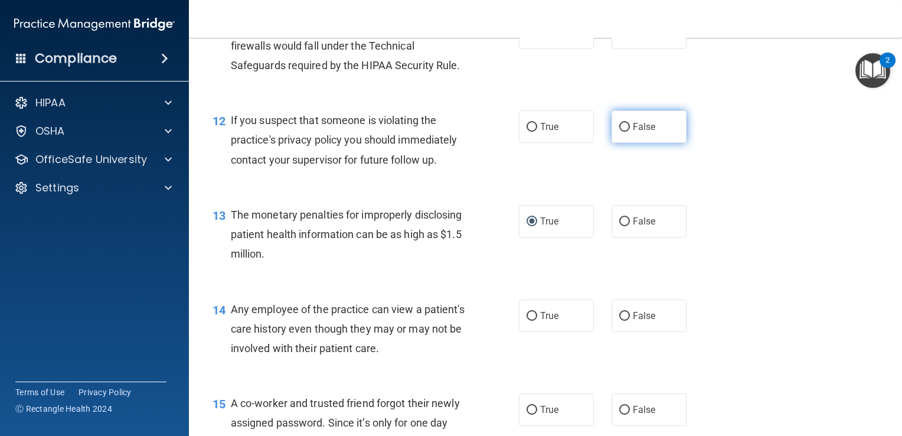
radio input "true"
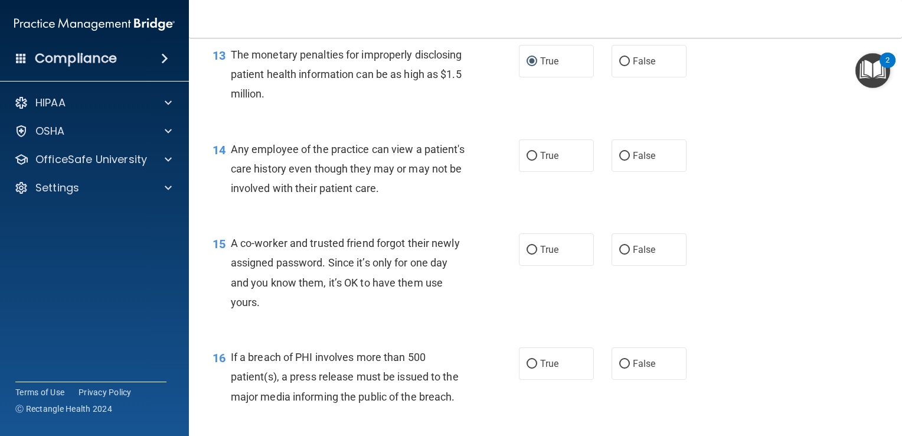
scroll to position [1244, 0]
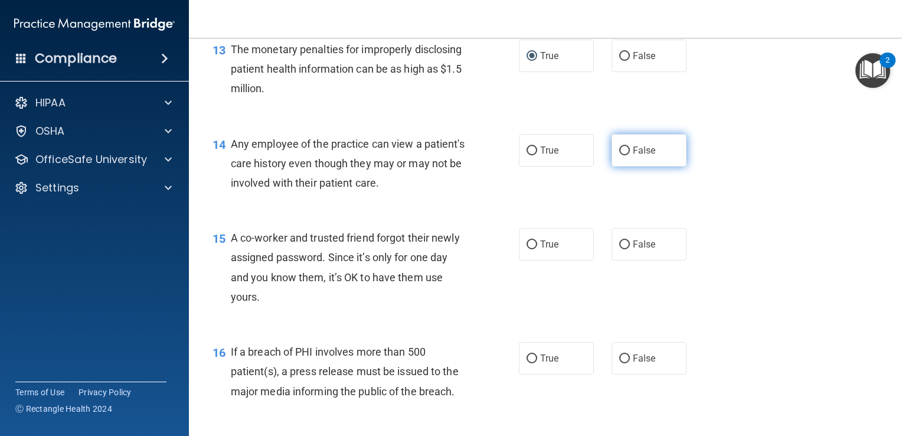
click at [614, 164] on label "False" at bounding box center [649, 150] width 75 height 32
click at [620, 155] on input "False" at bounding box center [625, 150] width 11 height 9
radio input "true"
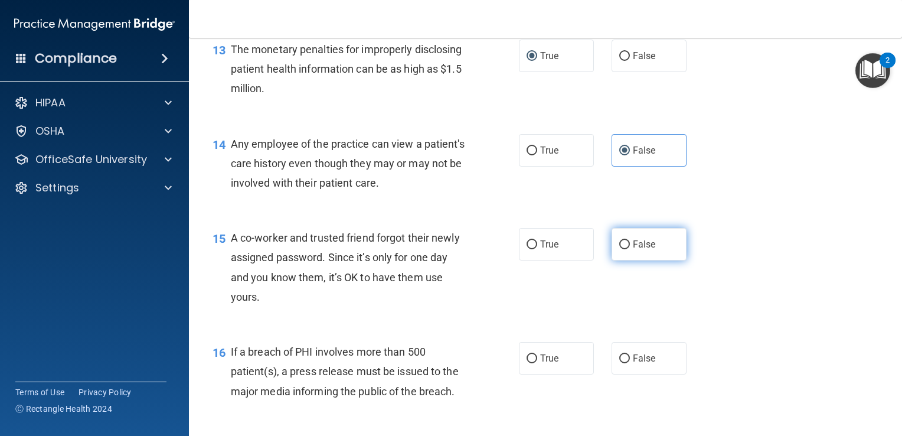
click at [621, 257] on label "False" at bounding box center [649, 244] width 75 height 32
click at [621, 249] on input "False" at bounding box center [625, 244] width 11 height 9
radio input "true"
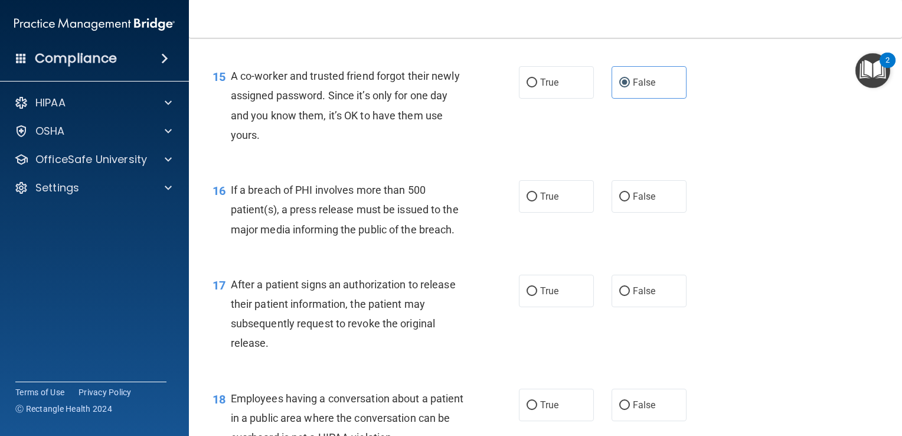
scroll to position [1410, 0]
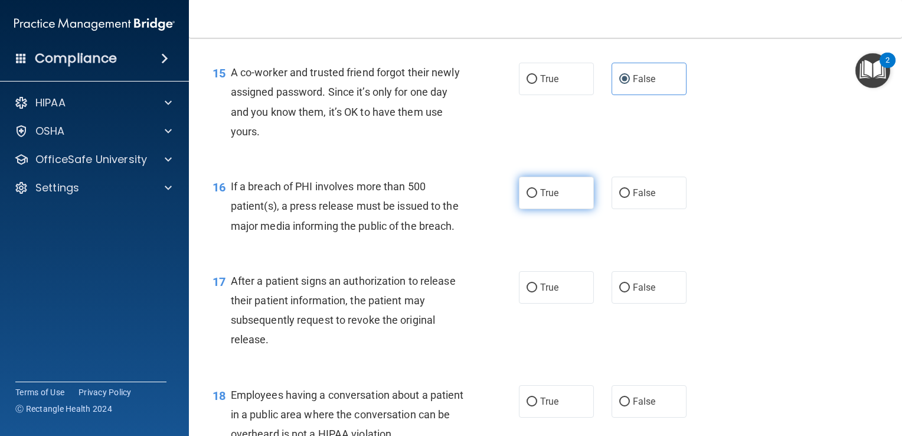
click at [527, 198] on input "True" at bounding box center [532, 193] width 11 height 9
radio input "true"
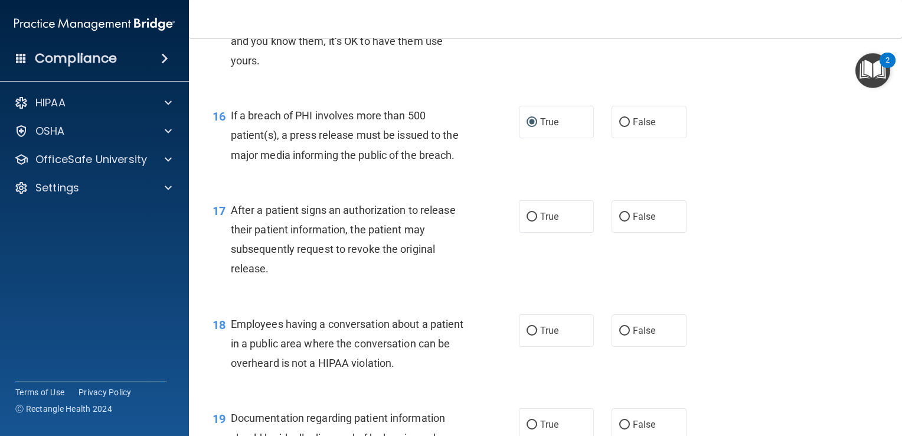
scroll to position [1504, 0]
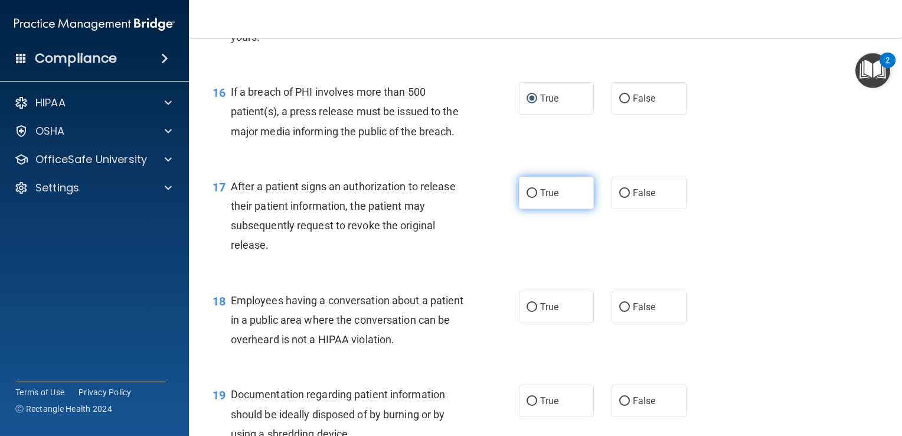
click at [527, 198] on input "True" at bounding box center [532, 193] width 11 height 9
radio input "true"
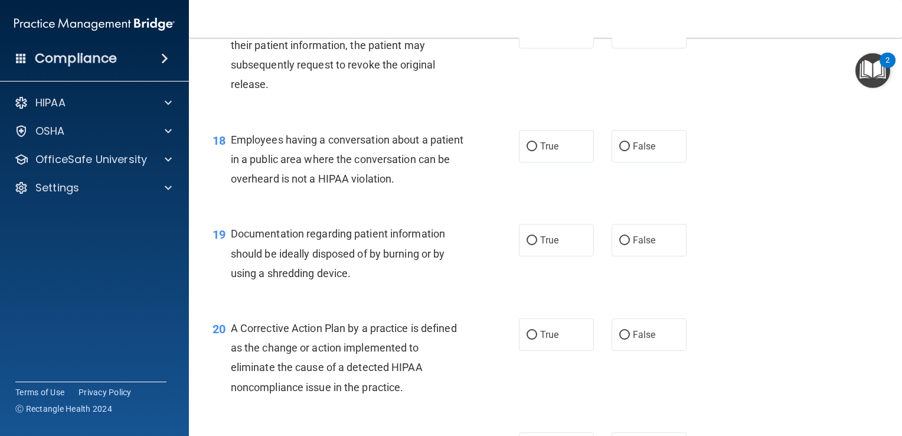
scroll to position [1670, 0]
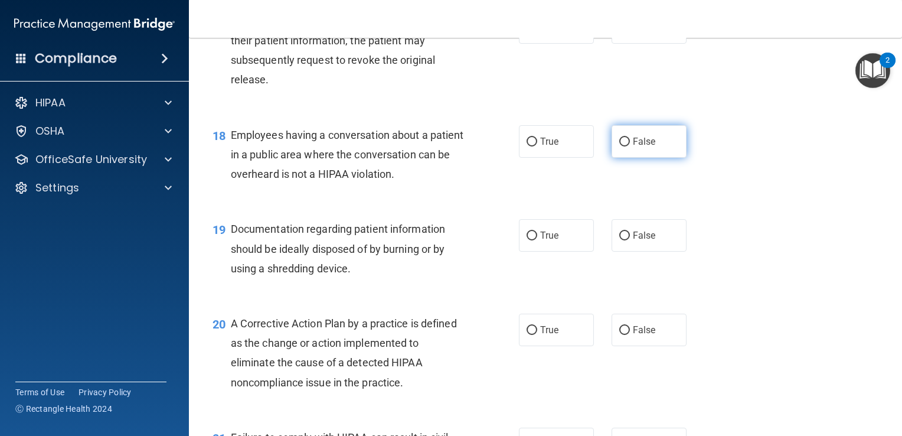
click at [620, 146] on input "False" at bounding box center [625, 142] width 11 height 9
radio input "true"
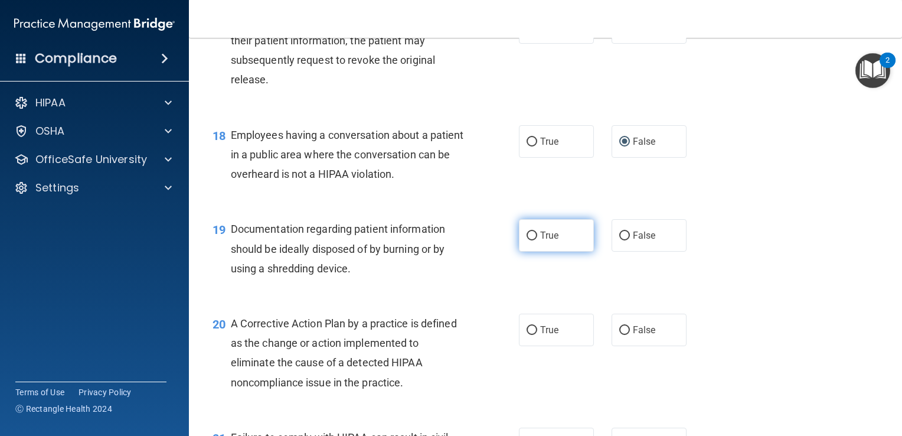
click at [527, 240] on input "True" at bounding box center [532, 236] width 11 height 9
radio input "true"
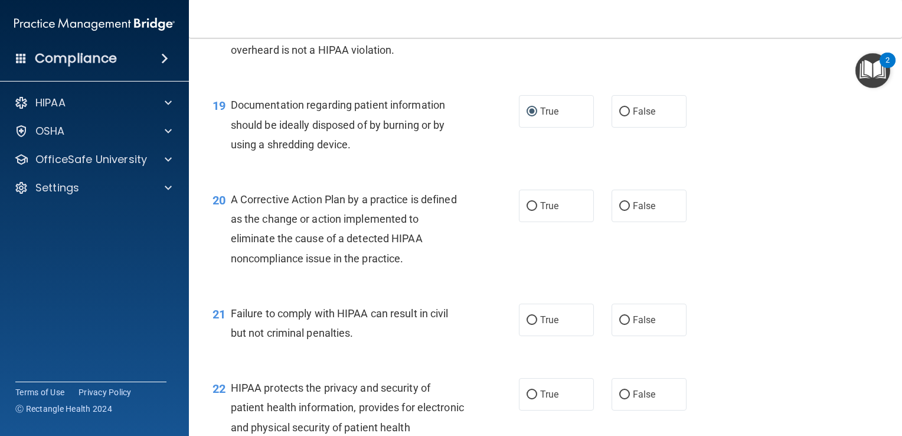
scroll to position [1811, 0]
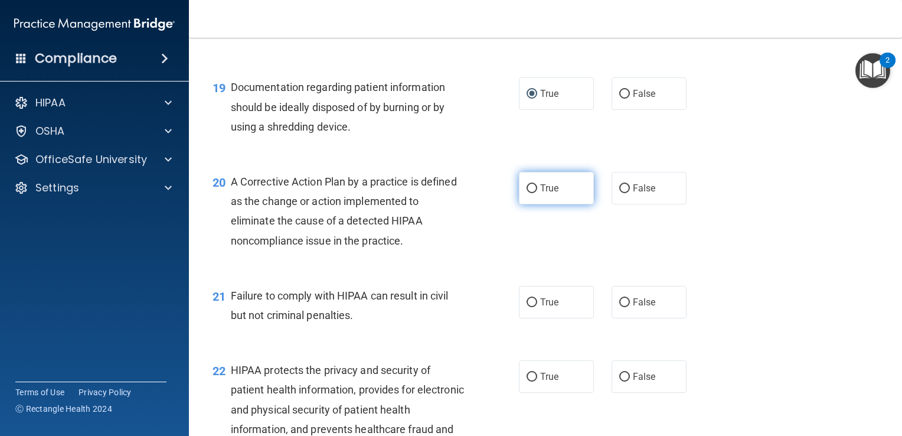
click at [529, 193] on input "True" at bounding box center [532, 188] width 11 height 9
radio input "true"
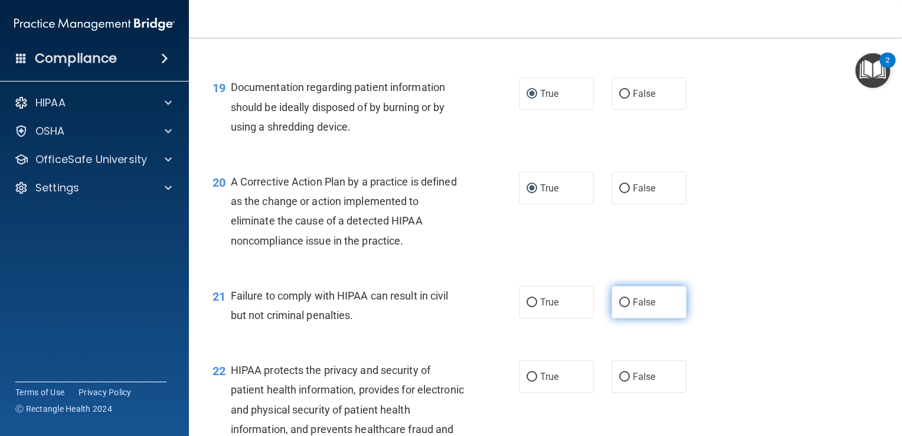
click at [620, 307] on input "False" at bounding box center [625, 302] width 11 height 9
radio input "true"
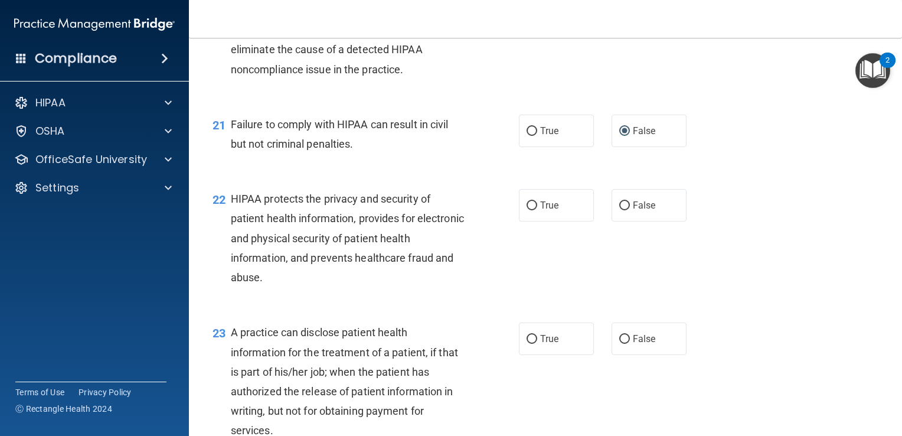
scroll to position [2000, 0]
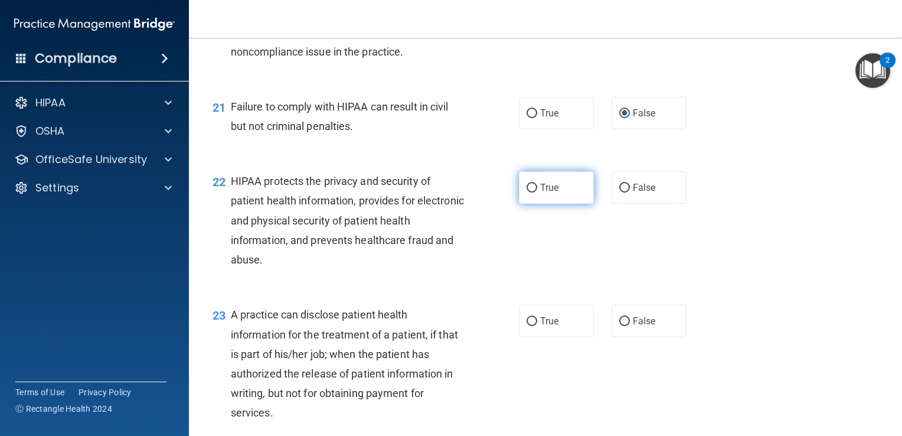
click at [524, 201] on label "True" at bounding box center [556, 187] width 75 height 32
click at [527, 193] on input "True" at bounding box center [532, 188] width 11 height 9
radio input "true"
click at [527, 193] on input "True" at bounding box center [532, 188] width 11 height 9
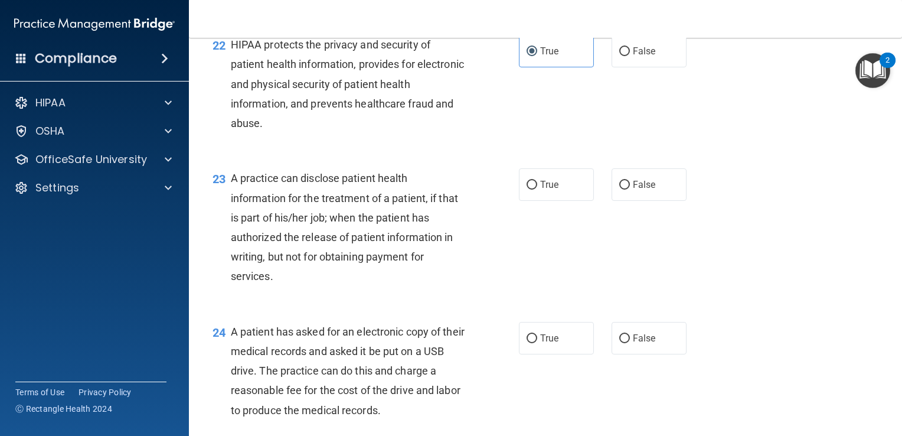
scroll to position [2142, 0]
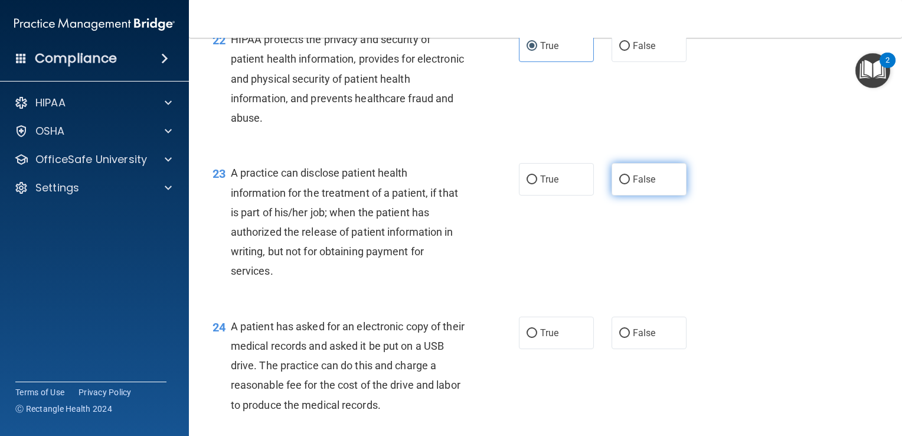
click at [621, 184] on input "False" at bounding box center [625, 179] width 11 height 9
radio input "true"
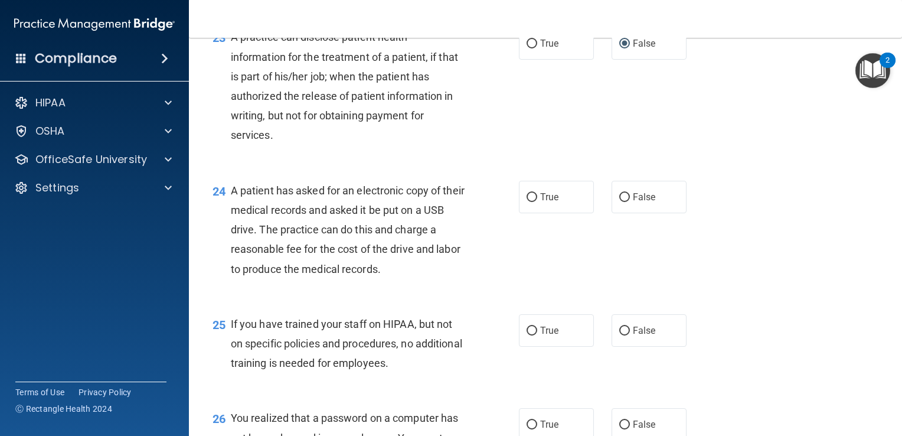
scroll to position [2284, 0]
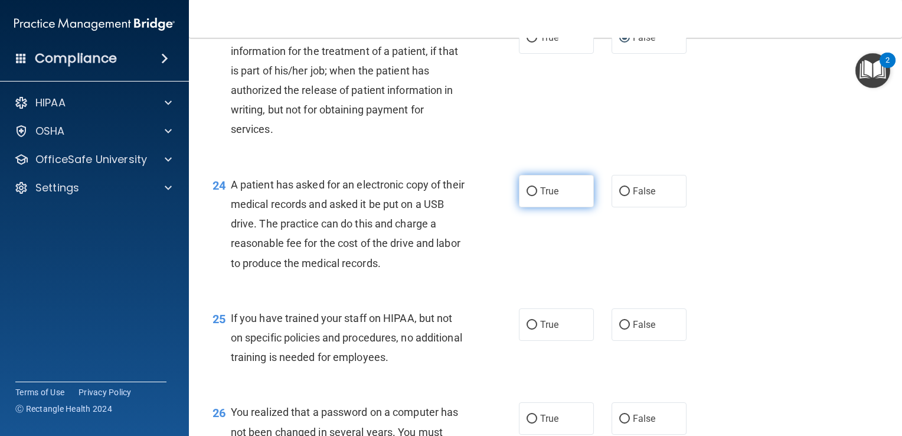
click at [527, 196] on input "True" at bounding box center [532, 191] width 11 height 9
radio input "true"
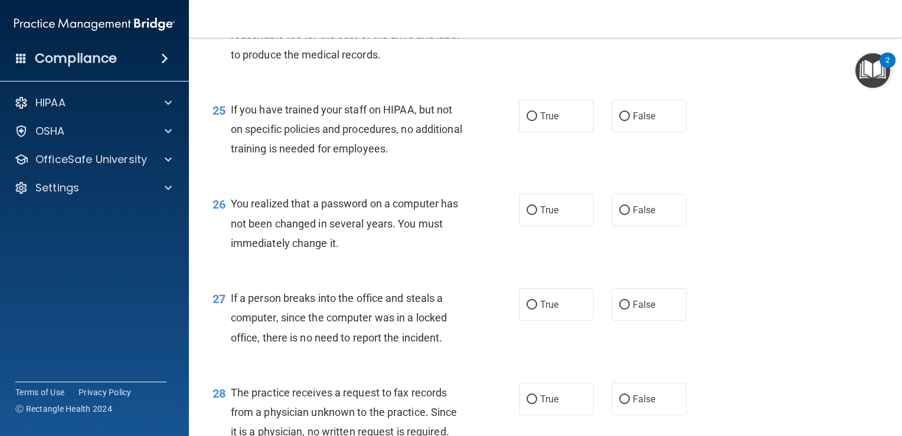
scroll to position [2496, 0]
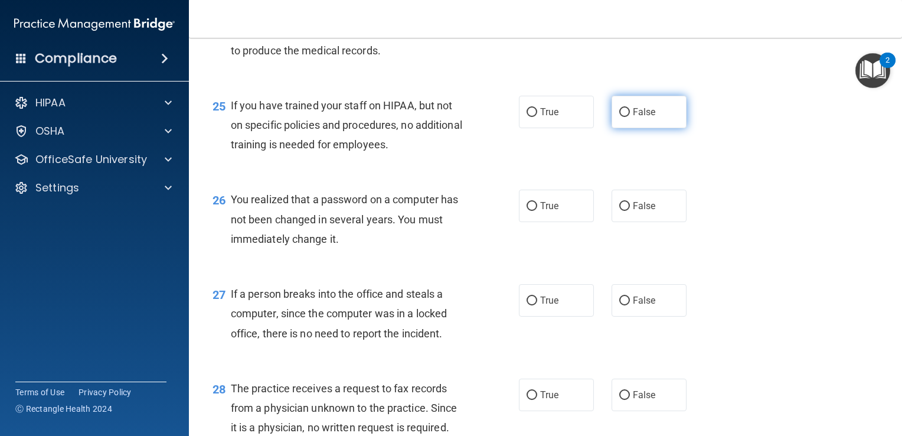
click at [620, 117] on input "False" at bounding box center [625, 112] width 11 height 9
radio input "true"
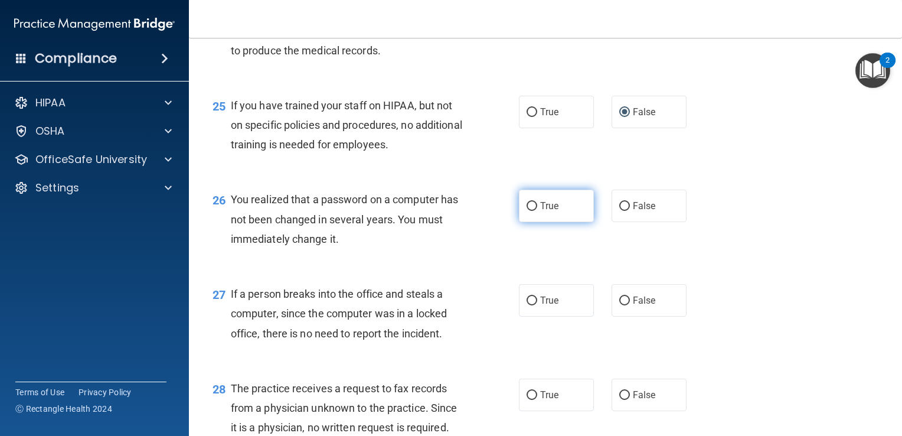
click at [527, 211] on input "True" at bounding box center [532, 206] width 11 height 9
radio input "true"
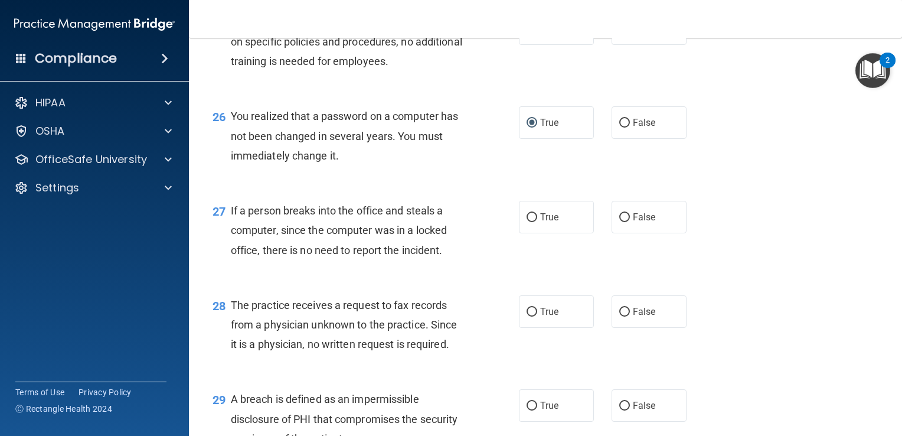
scroll to position [2591, 0]
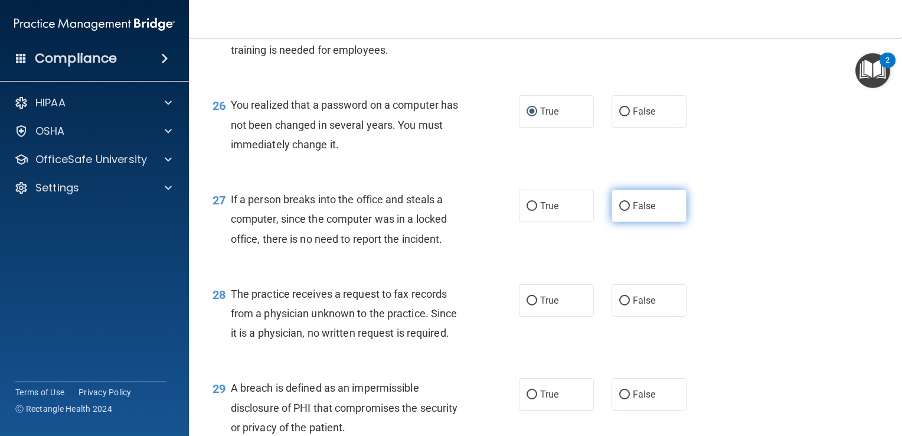
click at [620, 211] on input "False" at bounding box center [625, 206] width 11 height 9
radio input "true"
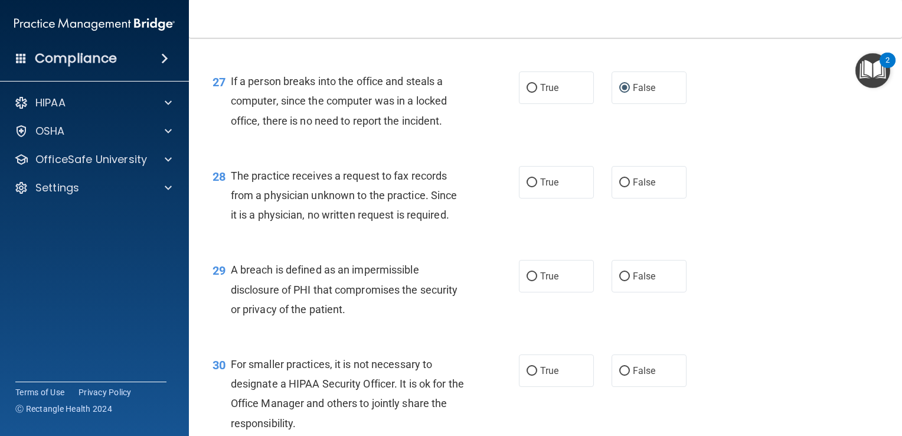
scroll to position [2733, 0]
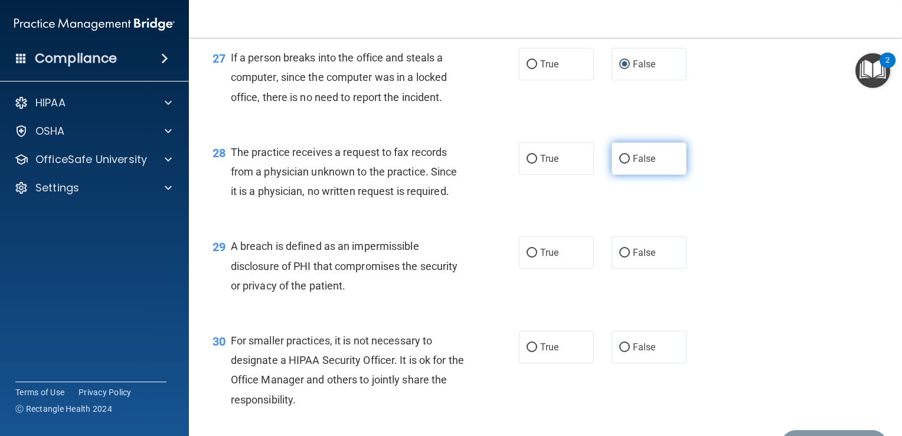
click at [620, 164] on input "False" at bounding box center [625, 159] width 11 height 9
radio input "true"
click at [527, 257] on input "True" at bounding box center [532, 253] width 11 height 9
radio input "true"
click at [527, 257] on input "True" at bounding box center [532, 253] width 11 height 9
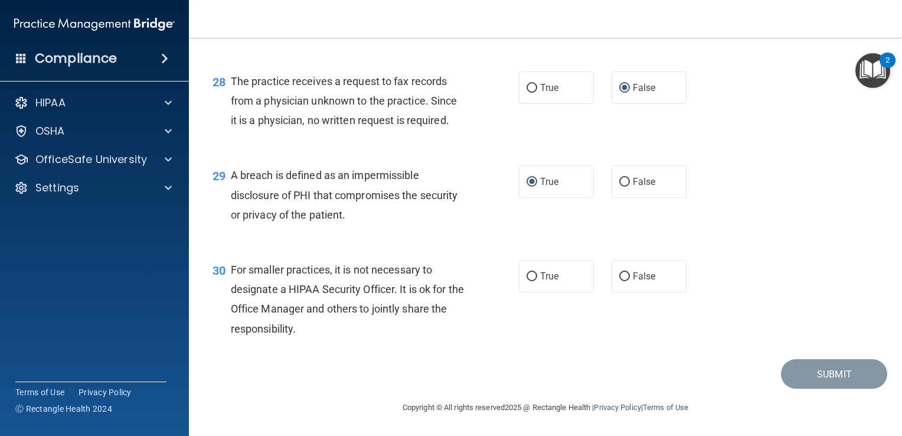
scroll to position [2823, 0]
click at [606, 292] on div "True False" at bounding box center [609, 276] width 180 height 32
click at [620, 274] on input "False" at bounding box center [625, 276] width 11 height 9
radio input "true"
click at [812, 371] on button "Submit" at bounding box center [834, 374] width 106 height 30
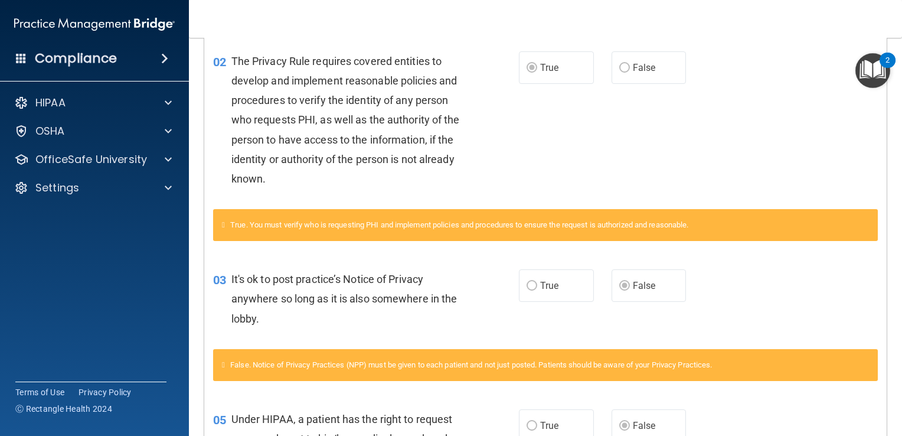
scroll to position [283, 0]
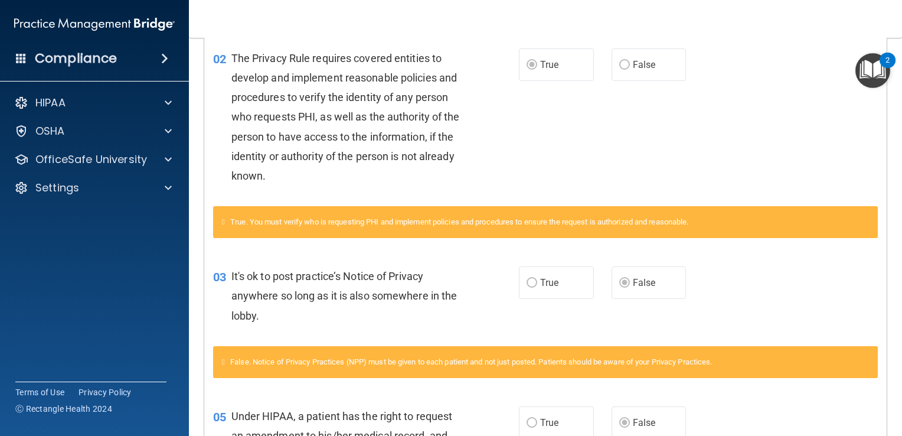
click at [886, 354] on main "Calculating your score.... Success! You've completed " The HIPAA Quiz " with a …" at bounding box center [545, 237] width 713 height 398
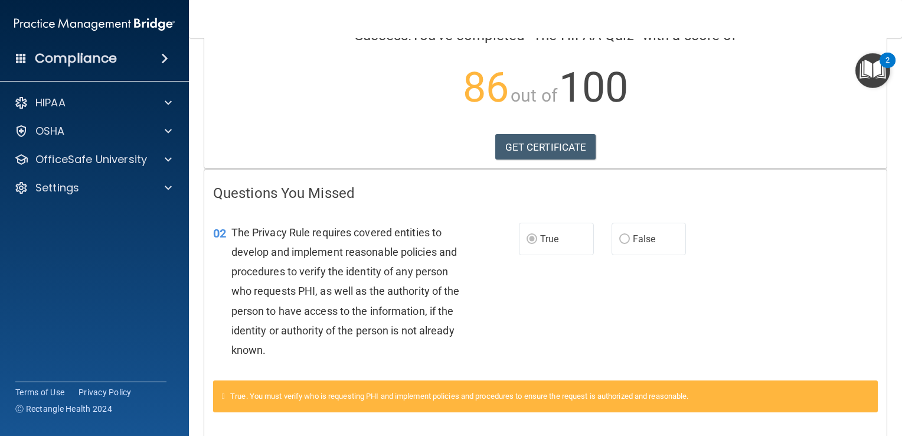
scroll to position [102, 0]
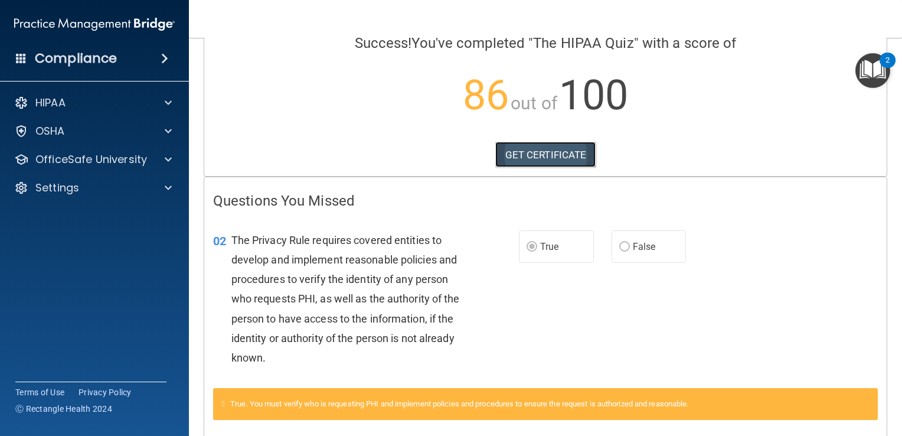
click at [558, 150] on link "GET CERTIFICATE" at bounding box center [546, 155] width 101 height 26
